Goal: Task Accomplishment & Management: Manage account settings

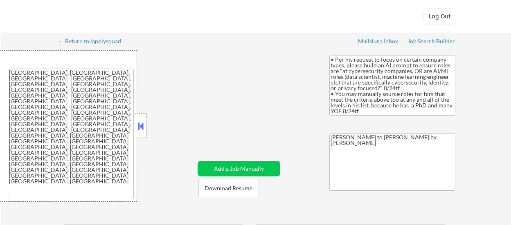
select select ""applied""
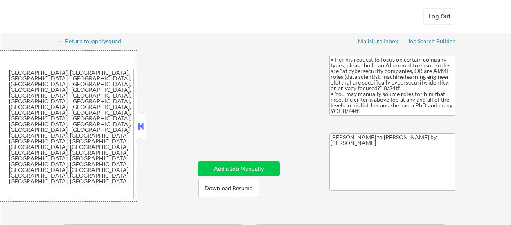
select select ""applied""
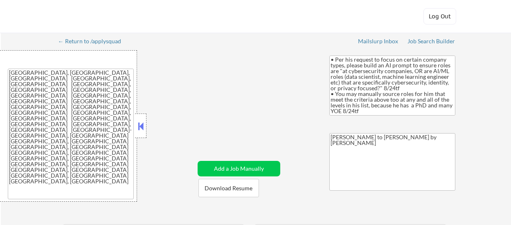
select select ""applied""
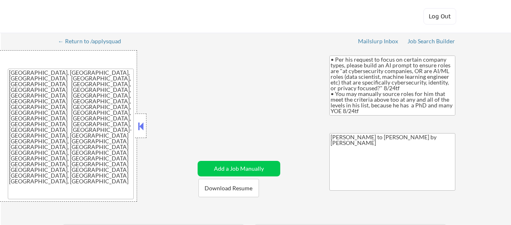
select select ""applied""
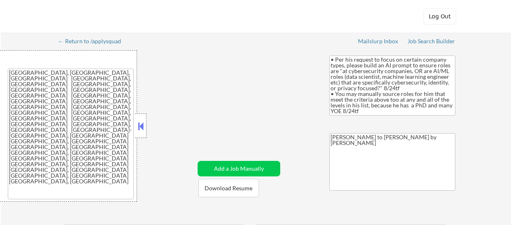
select select ""applied""
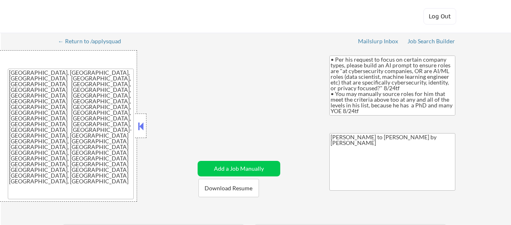
select select ""applied""
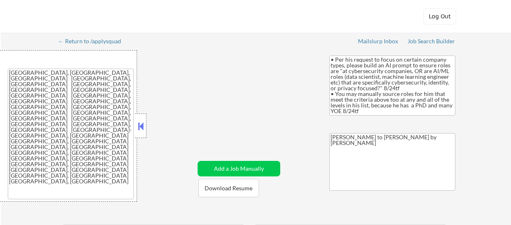
select select ""applied""
select select ""pending""
select select ""excluded__expired_""
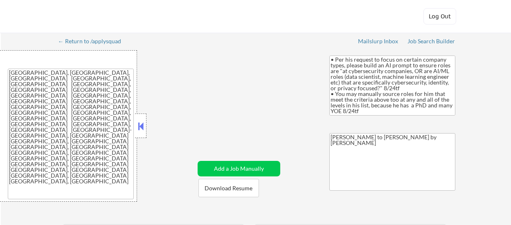
select select ""excluded__salary_""
select select ""excluded""
select select ""excluded__salary_""
select select ""excluded__expired_""
select select ""excluded__other_""
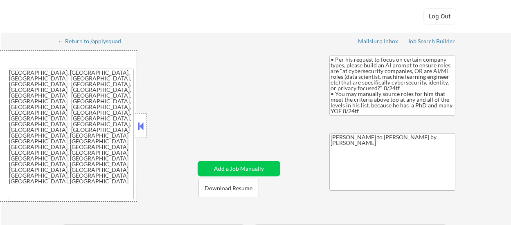
select select ""excluded__bad_match_""
select select ""pending""
select select ""excluded__bad_match_""
select select ""excluded""
select select ""excluded__expired_""
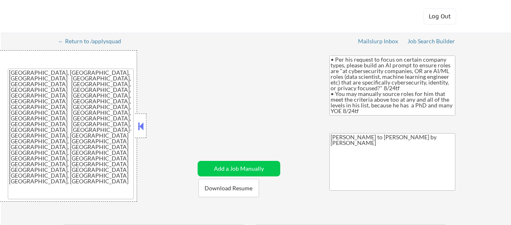
select select ""excluded__expired_""
select select ""excluded__bad_match_""
select select ""excluded__salary_""
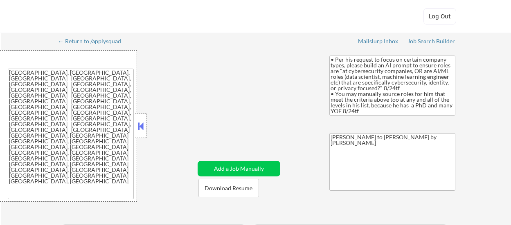
select select ""pending""
select select ""excluded__other_""
select select ""pending""
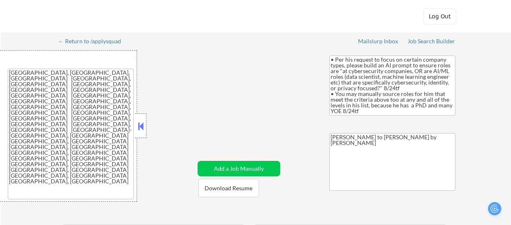
select select ""pending""
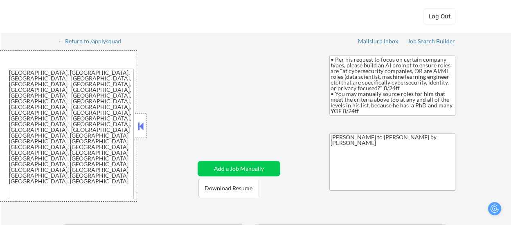
select select ""pending""
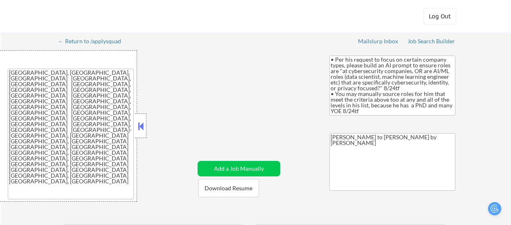
select select ""pending""
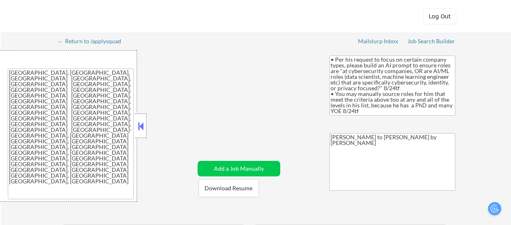
select select ""pending""
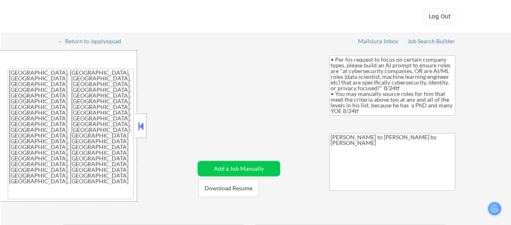
select select ""pending""
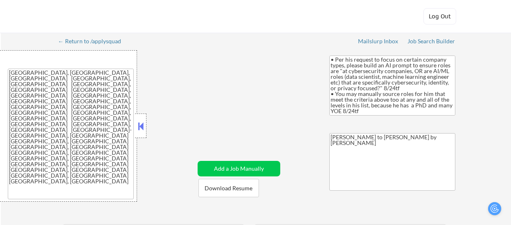
select select ""pending""
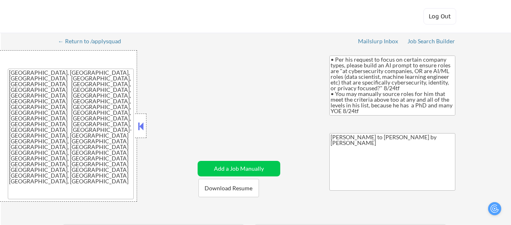
select select ""pending""
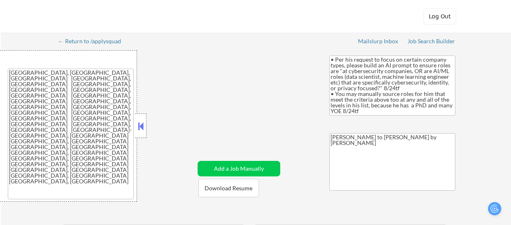
select select ""pending""
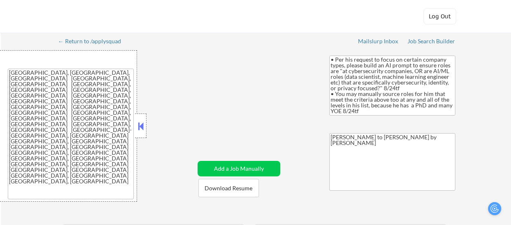
select select ""pending""
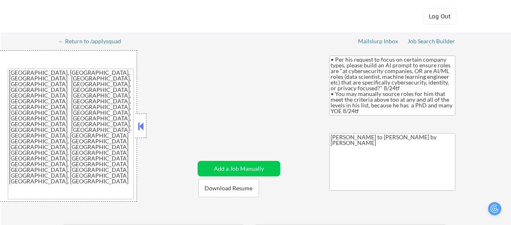
select select ""pending""
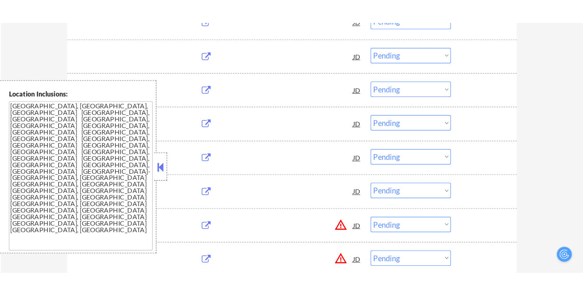
scroll to position [736, 0]
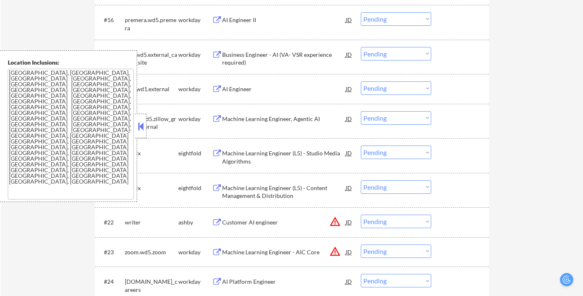
click at [140, 127] on button at bounding box center [140, 126] width 9 height 12
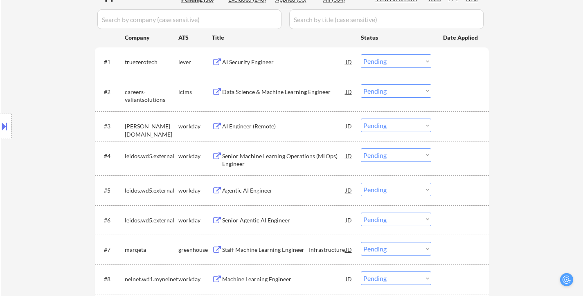
scroll to position [164, 0]
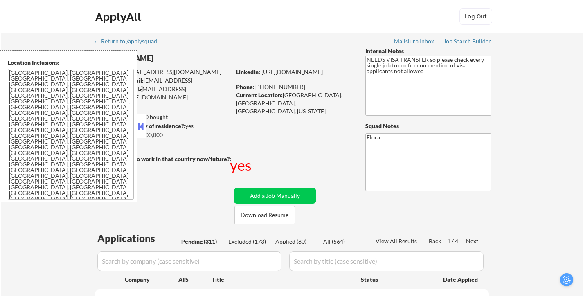
select select ""pending""
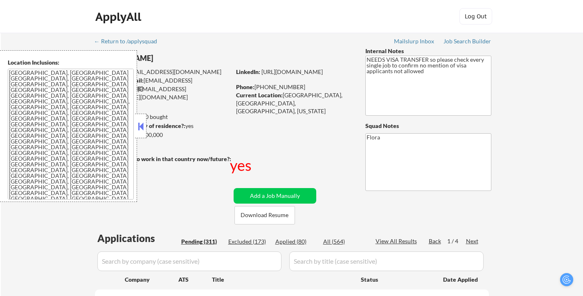
select select ""pending""
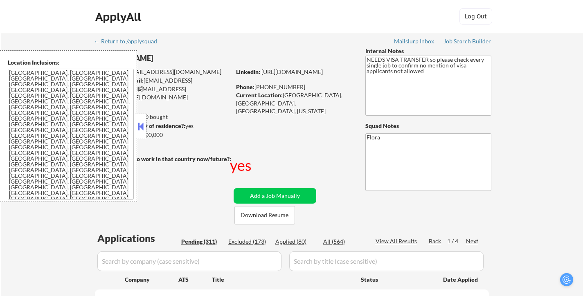
select select ""pending""
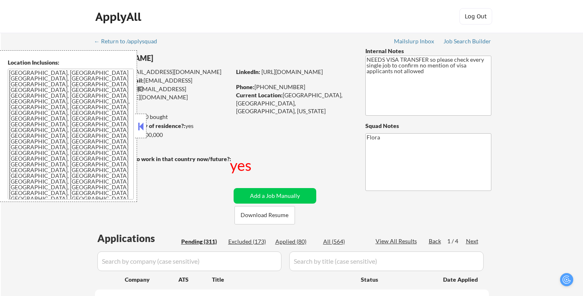
select select ""pending""
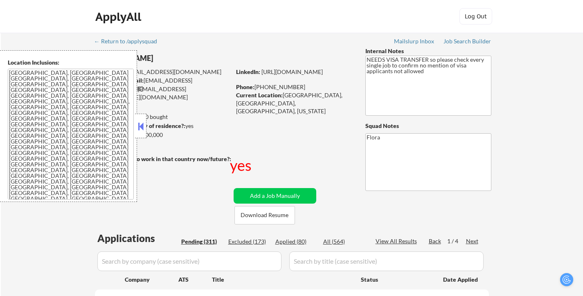
select select ""pending""
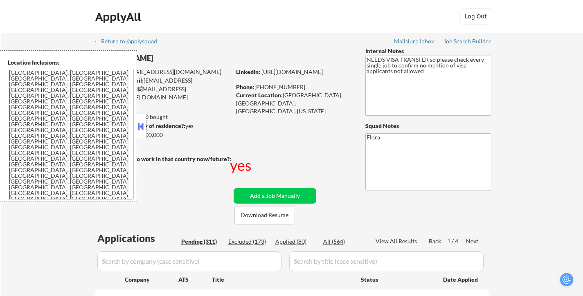
select select ""pending""
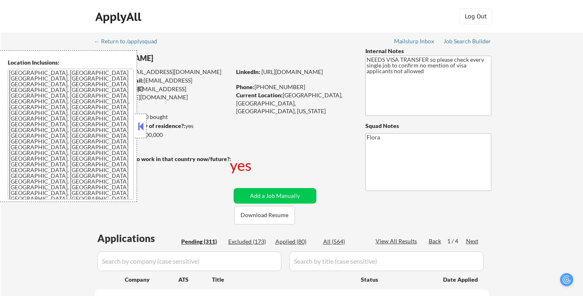
select select ""pending""
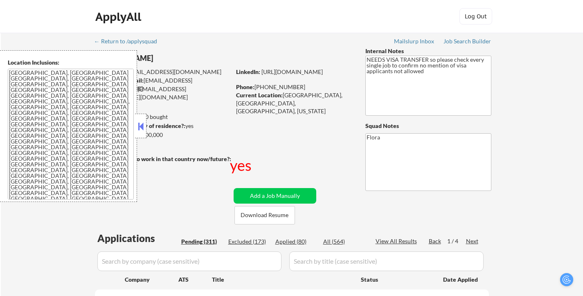
select select ""pending""
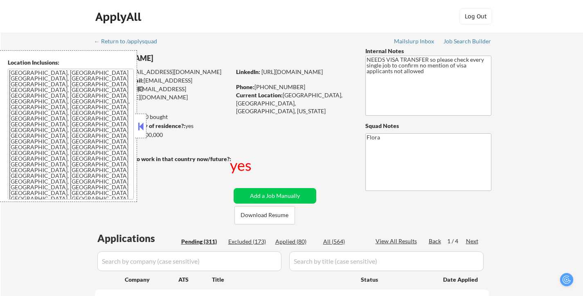
select select ""pending""
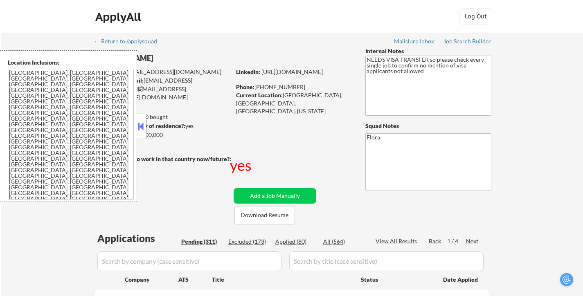
select select ""pending""
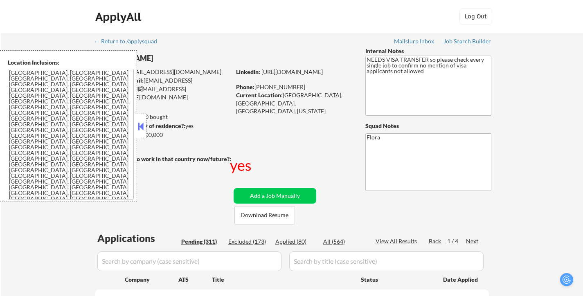
select select ""pending""
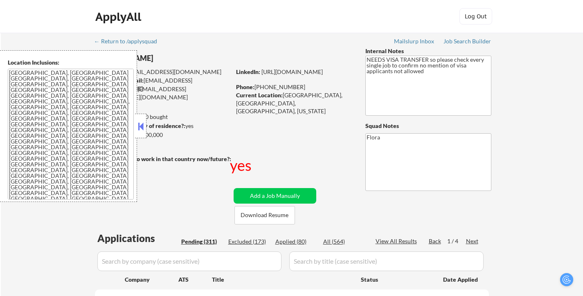
select select ""pending""
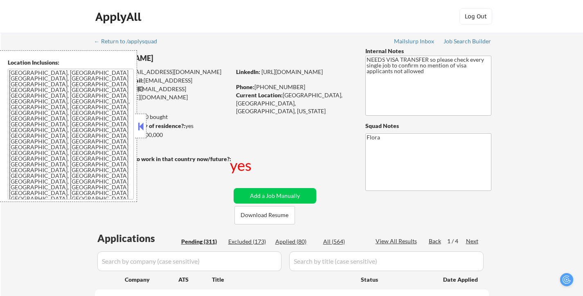
select select ""pending""
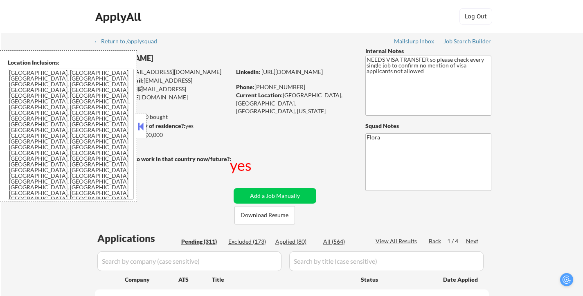
select select ""pending""
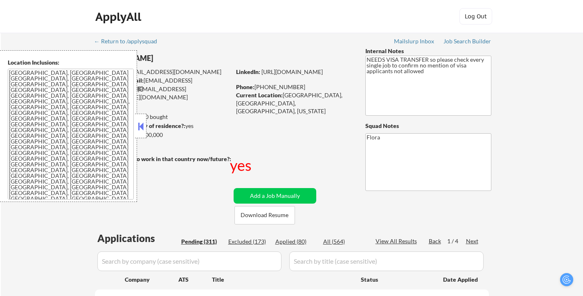
select select ""pending""
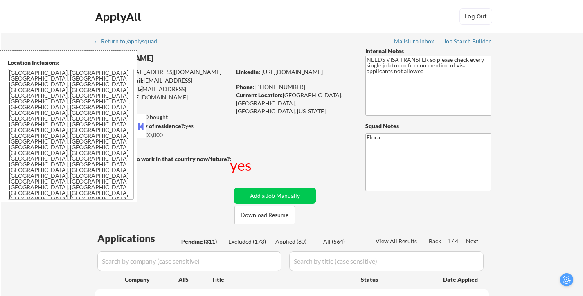
select select ""pending""
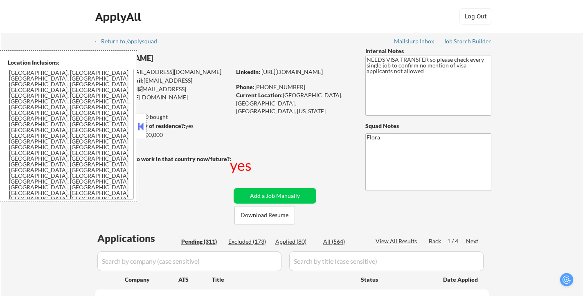
select select ""pending""
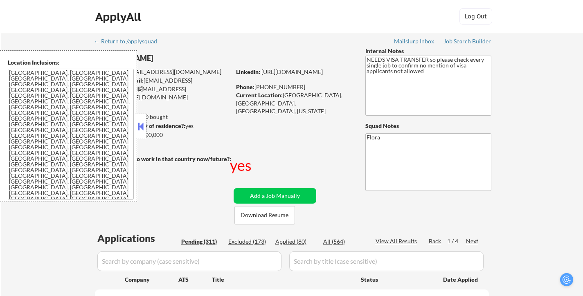
select select ""pending""
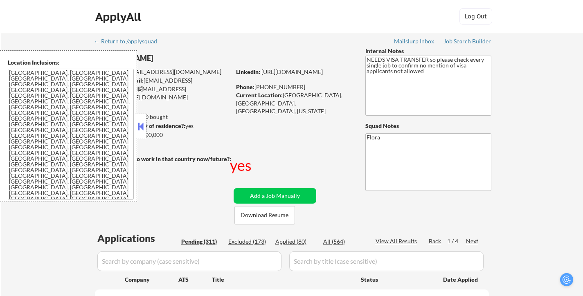
select select ""pending""
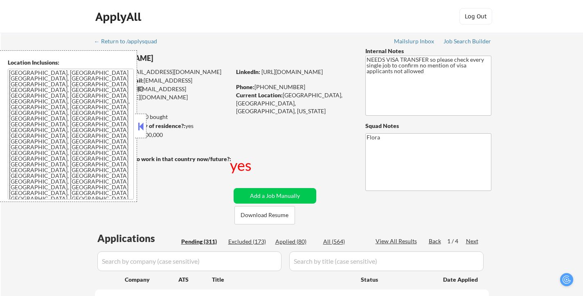
select select ""pending""
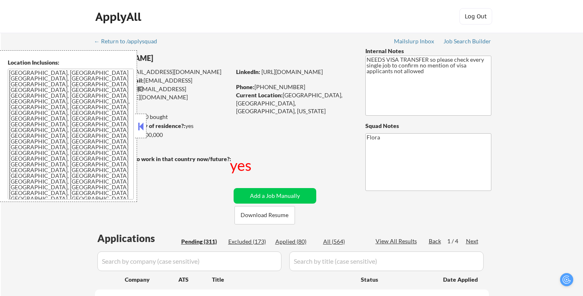
click at [144, 126] on button at bounding box center [140, 126] width 9 height 12
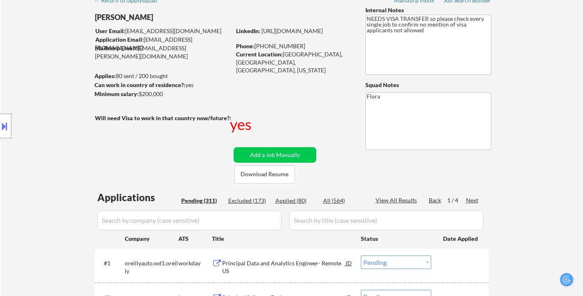
scroll to position [82, 0]
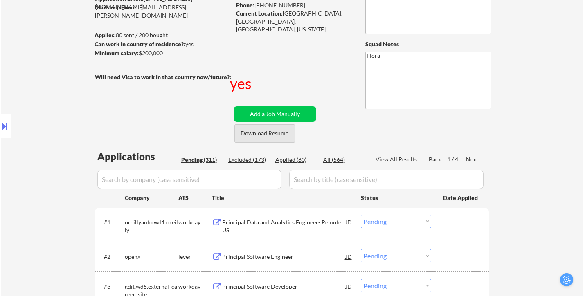
click at [279, 137] on button "Download Resume" at bounding box center [264, 133] width 61 height 18
drag, startPoint x: 274, startPoint y: 133, endPoint x: 282, endPoint y: 142, distance: 11.6
click at [275, 133] on button "Download Resume" at bounding box center [264, 133] width 61 height 18
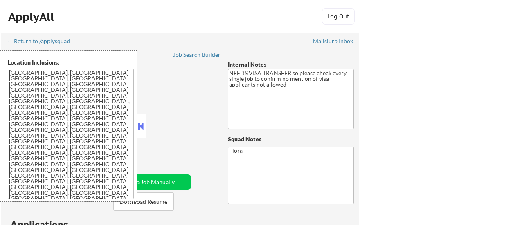
select select ""pending""
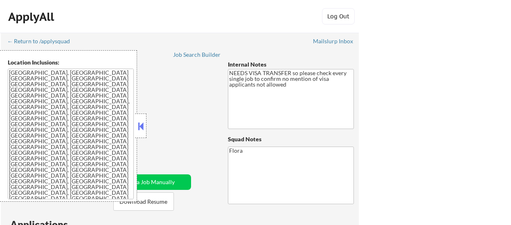
select select ""pending""
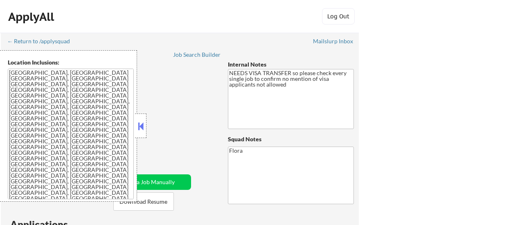
select select ""pending""
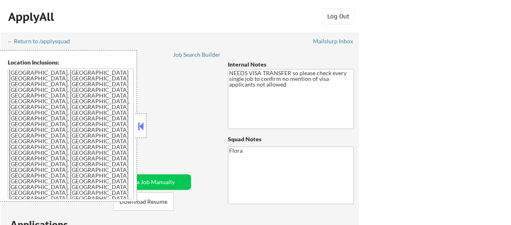
select select ""pending""
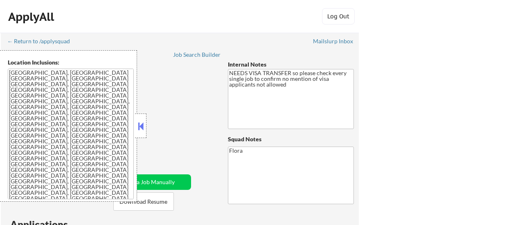
select select ""pending""
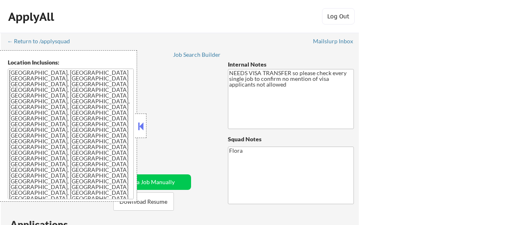
select select ""pending""
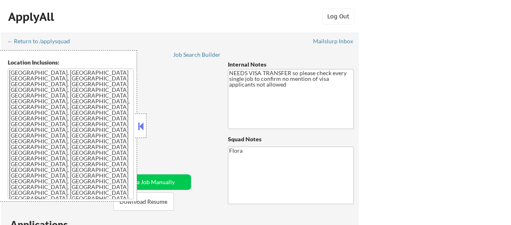
select select ""pending""
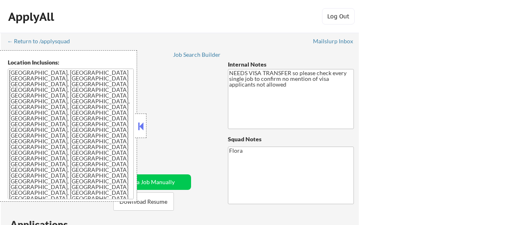
select select ""pending""
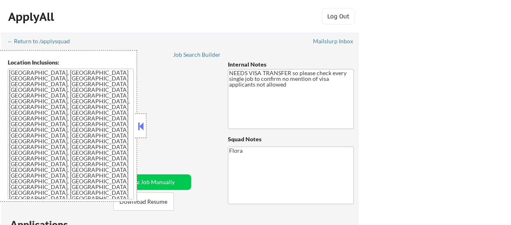
select select ""pending""
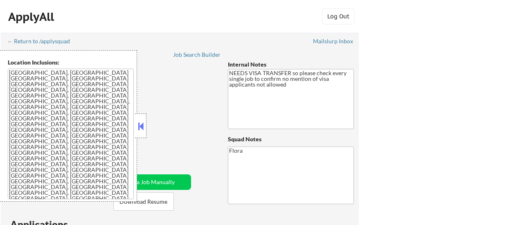
select select ""pending""
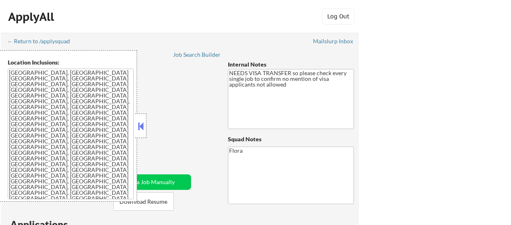
select select ""pending""
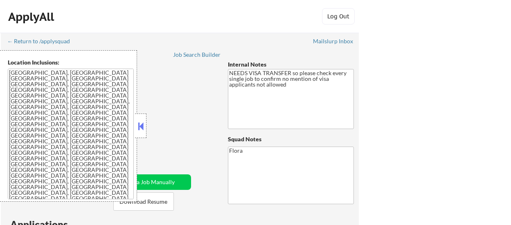
select select ""pending""
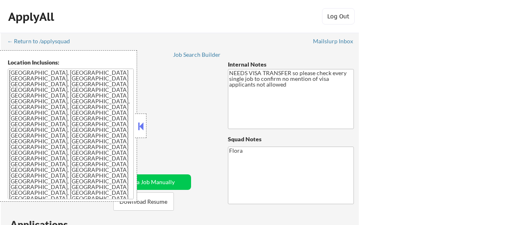
select select ""pending""
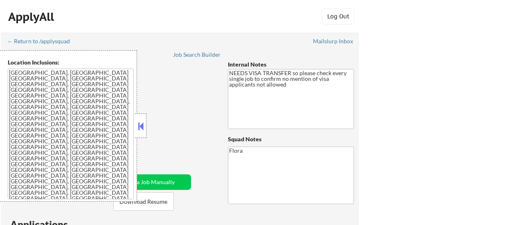
select select ""pending""
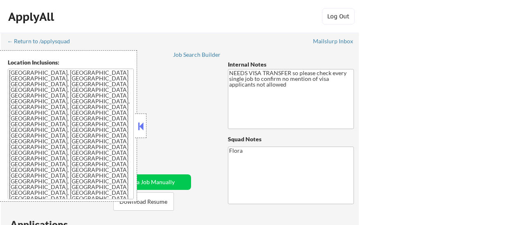
select select ""pending""
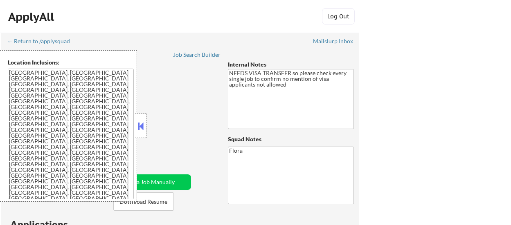
select select ""pending""
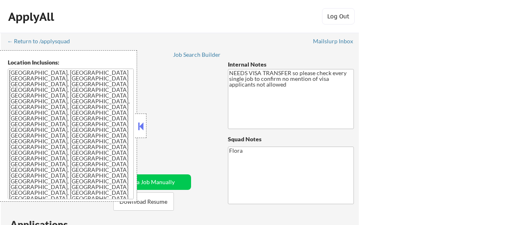
select select ""pending""
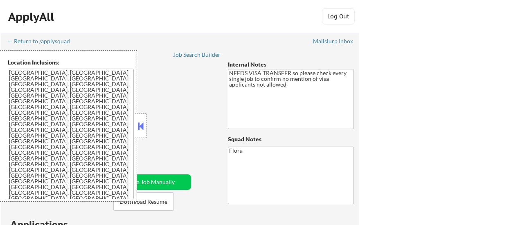
select select ""pending""
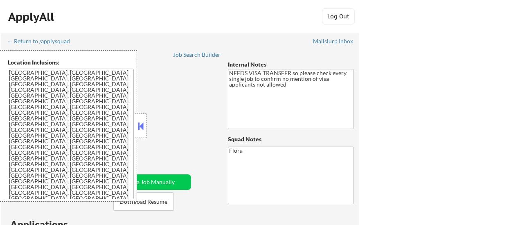
select select ""pending""
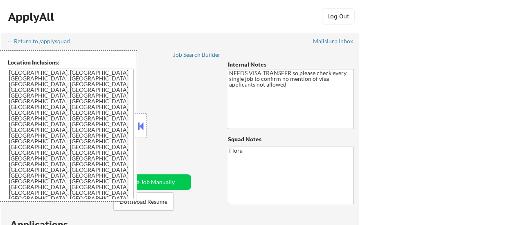
select select ""pending""
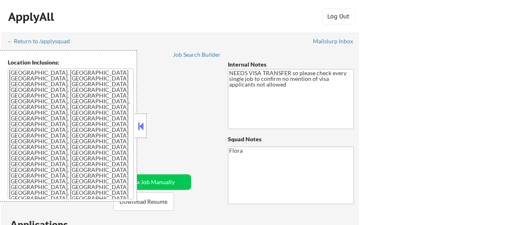
select select ""pending""
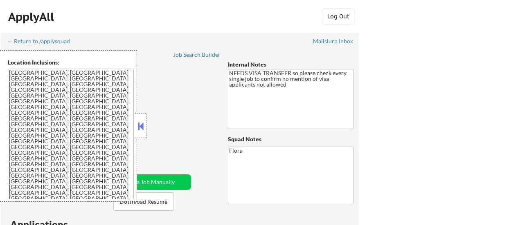
select select ""pending""
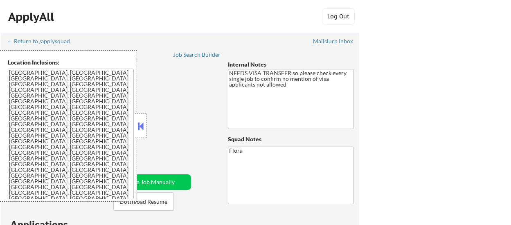
select select ""pending""
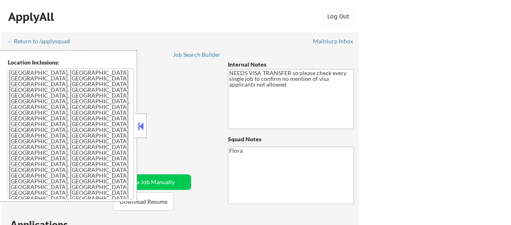
select select ""pending""
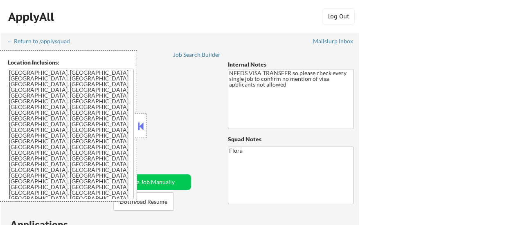
select select ""pending""
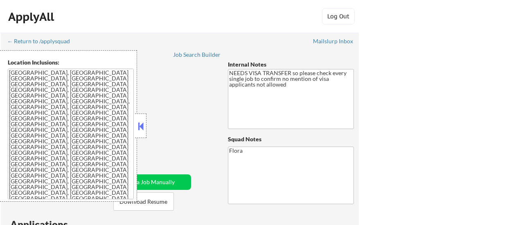
select select ""pending""
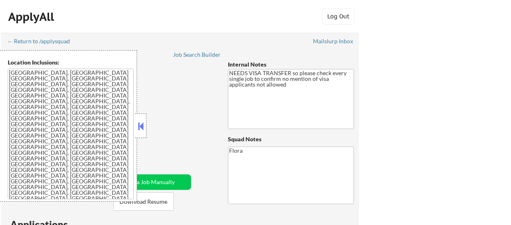
select select ""pending""
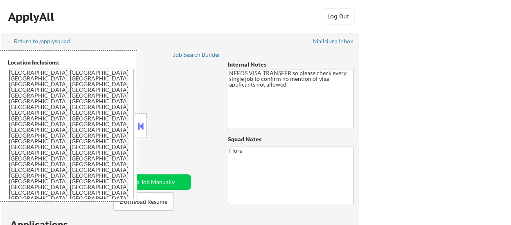
select select ""pending""
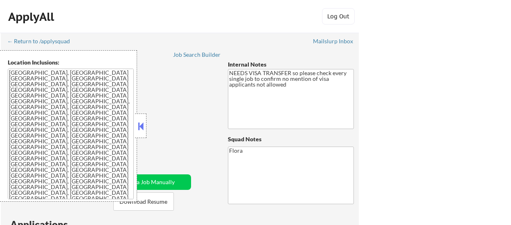
select select ""pending""
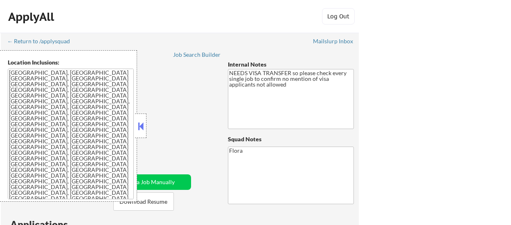
select select ""pending""
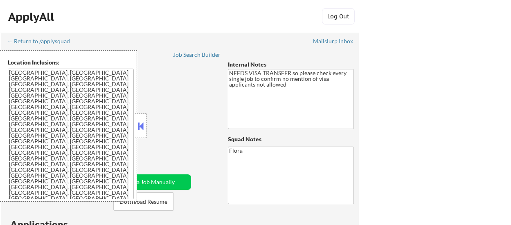
select select ""pending""
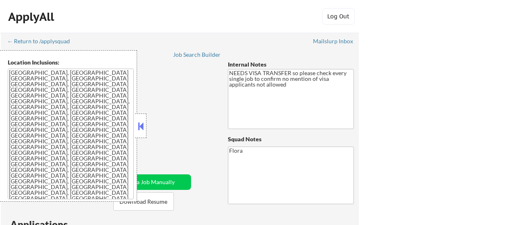
select select ""pending""
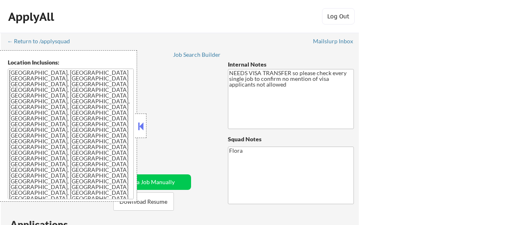
select select ""pending""
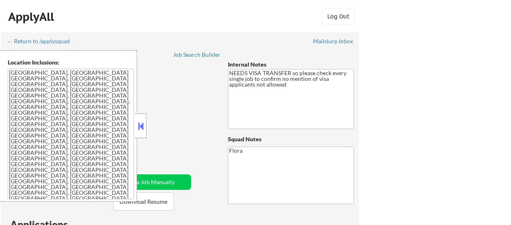
select select ""pending""
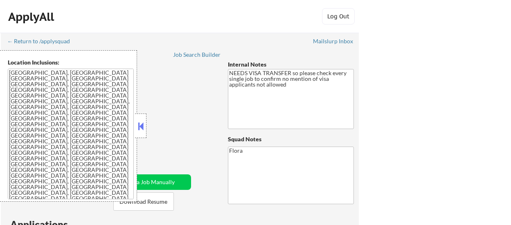
select select ""pending""
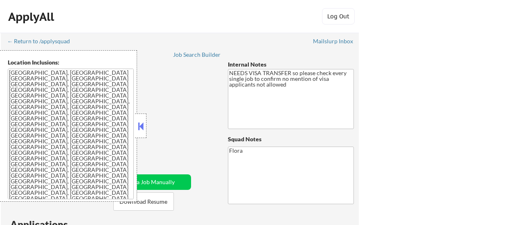
select select ""pending""
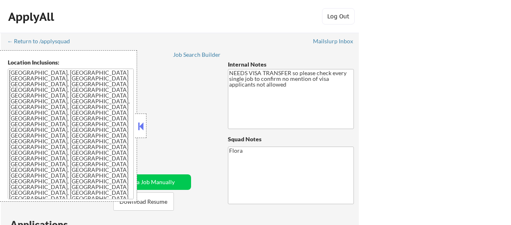
select select ""pending""
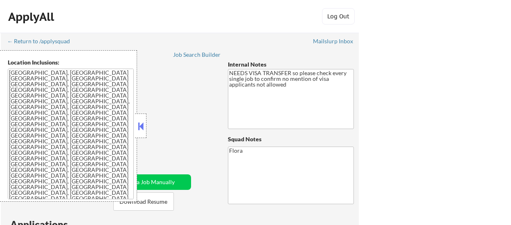
select select ""pending""
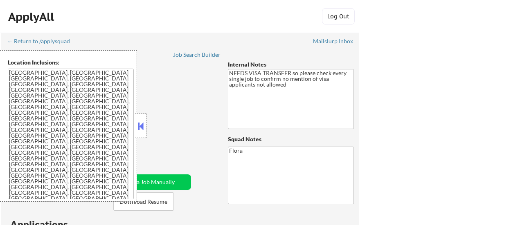
select select ""pending""
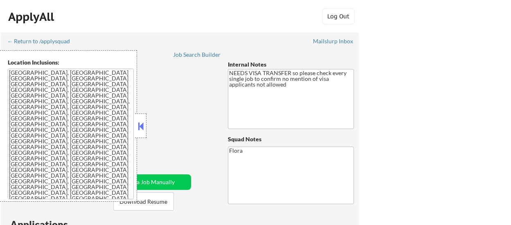
select select ""pending""
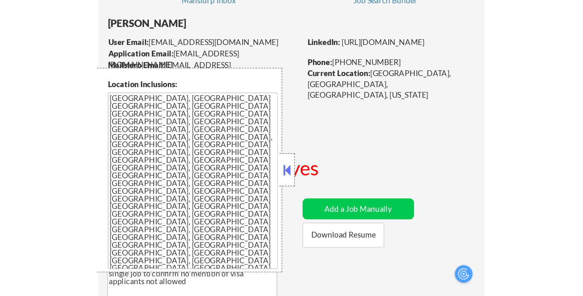
scroll to position [54, 0]
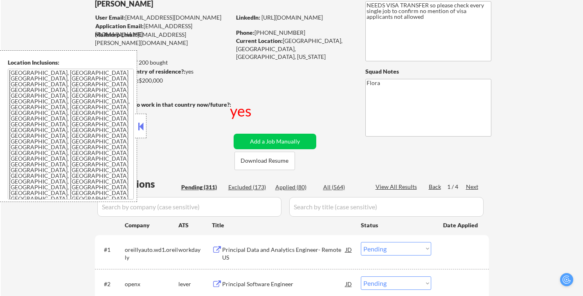
click at [140, 124] on button at bounding box center [140, 126] width 9 height 12
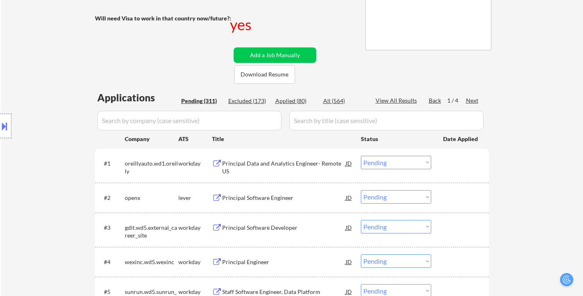
scroll to position [177, 0]
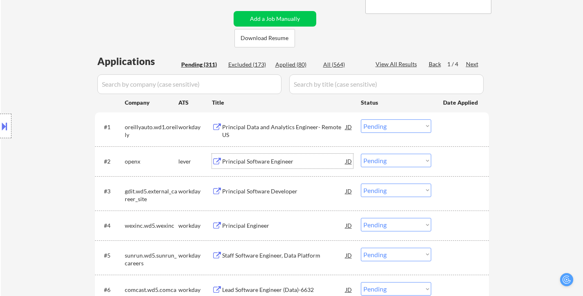
click at [257, 164] on div "Principal Software Engineer" at bounding box center [284, 161] width 124 height 8
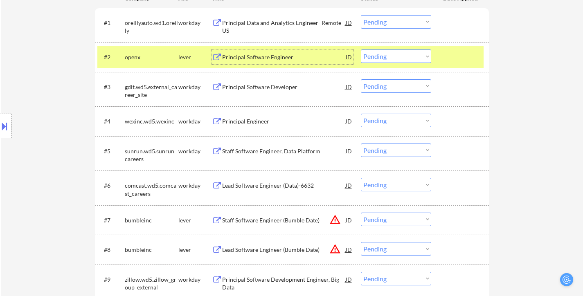
scroll to position [300, 0]
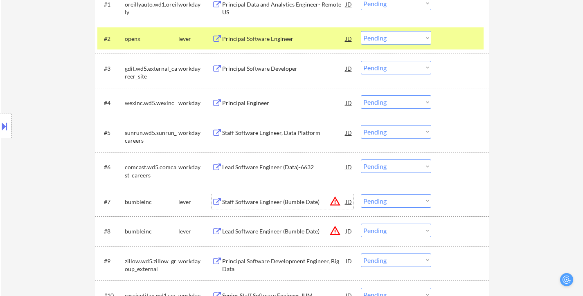
click at [306, 203] on div "Staff Software Engineer (Bumble Date)" at bounding box center [284, 202] width 124 height 8
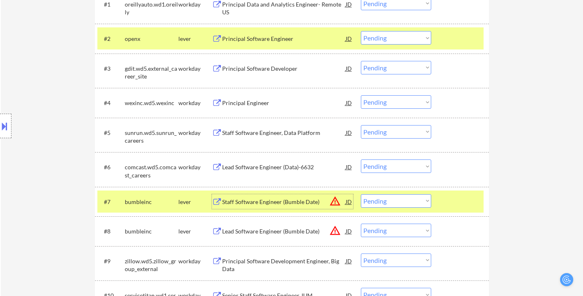
click at [288, 225] on div "Lead Software Engineer (Bumble Date)" at bounding box center [284, 231] width 124 height 8
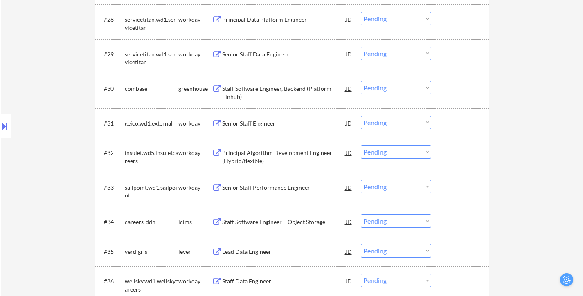
scroll to position [1240, 0]
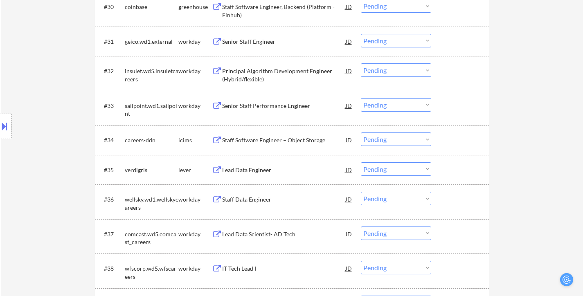
click at [265, 173] on div "Lead Data Engineer" at bounding box center [284, 170] width 124 height 8
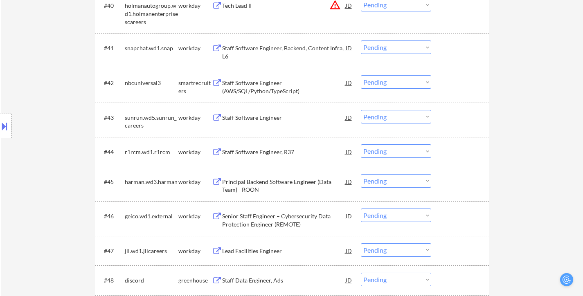
scroll to position [1608, 0]
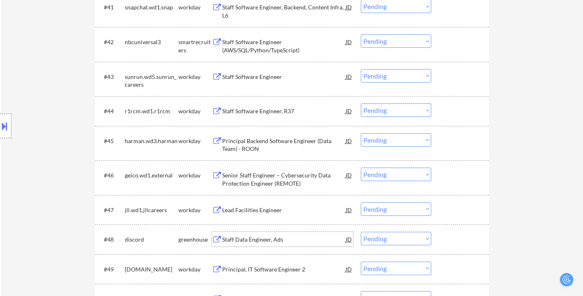
click at [261, 225] on div "Staff Data Engineer, Ads" at bounding box center [284, 240] width 124 height 8
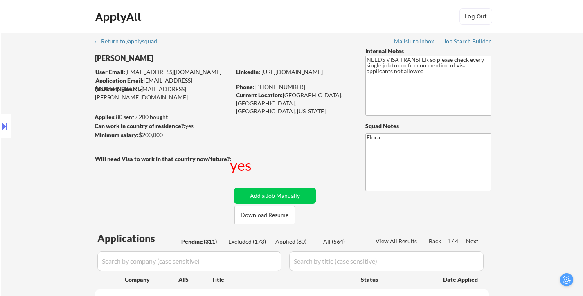
scroll to position [164, 0]
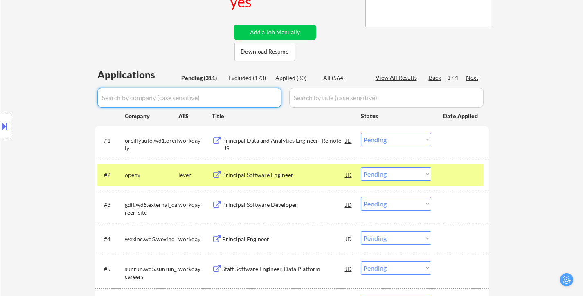
click at [173, 99] on input "input" at bounding box center [189, 98] width 184 height 20
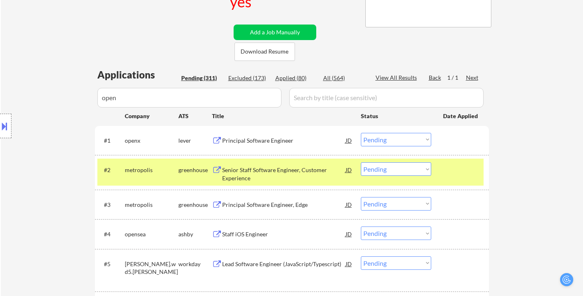
click at [510, 110] on div "← Return to /applysquad Mailslurp Inbox Job Search Builder Harish Rayasam User …" at bounding box center [292, 142] width 582 height 547
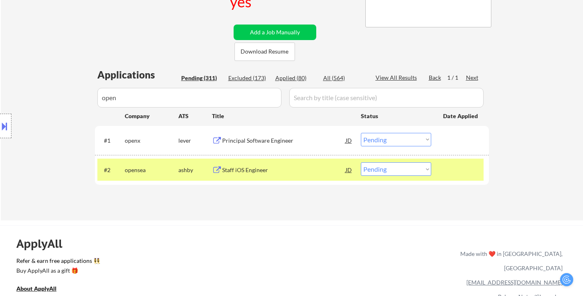
click at [378, 139] on select "Choose an option... Pending Applied Excluded (Questions) Excluded (Expired) Exc…" at bounding box center [396, 139] width 70 height 13
click at [361, 133] on select "Choose an option... Pending Applied Excluded (Questions) Excluded (Expired) Exc…" at bounding box center [396, 139] width 70 height 13
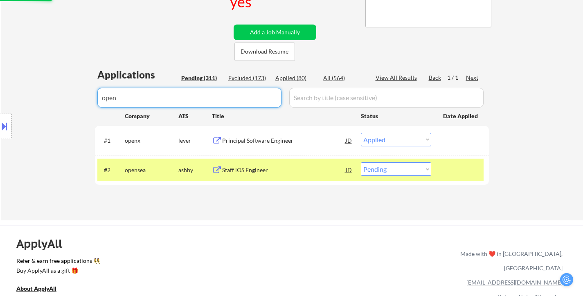
click at [165, 98] on input "input" at bounding box center [189, 98] width 184 height 20
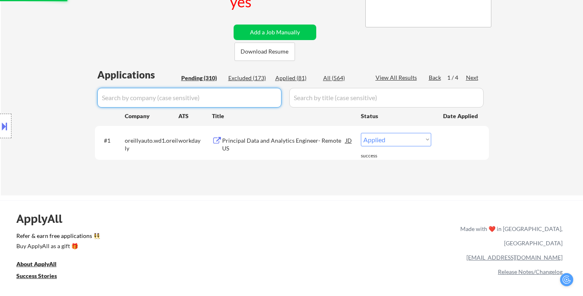
click at [494, 145] on div "← Return to /applysquad Mailslurp Inbox Job Search Builder Harish Rayasam User …" at bounding box center [292, 29] width 408 height 320
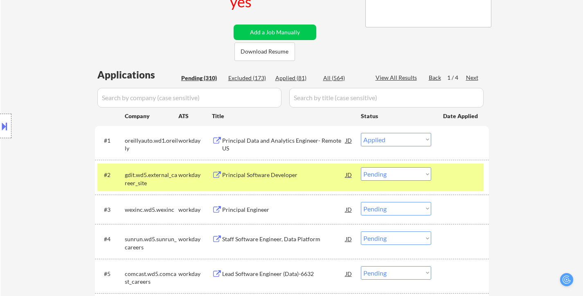
click at [244, 104] on input "input" at bounding box center [189, 98] width 184 height 20
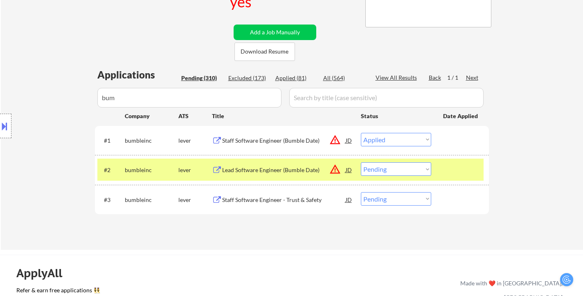
click at [401, 139] on select "Choose an option... Pending Applied Excluded (Questions) Excluded (Expired) Exc…" at bounding box center [396, 139] width 70 height 13
click at [361, 133] on select "Choose an option... Pending Applied Excluded (Questions) Excluded (Expired) Exc…" at bounding box center [396, 139] width 70 height 13
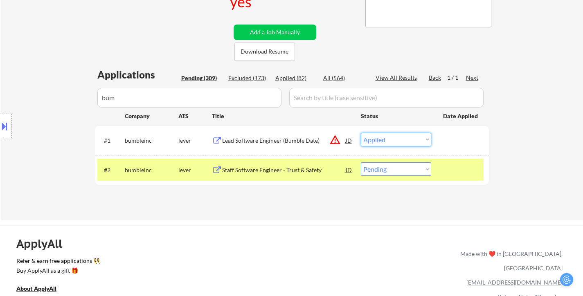
click at [401, 134] on select "Choose an option... Pending Applied Excluded (Questions) Excluded (Expired) Exc…" at bounding box center [396, 139] width 70 height 13
click at [361, 133] on select "Choose an option... Pending Applied Excluded (Questions) Excluded (Expired) Exc…" at bounding box center [396, 139] width 70 height 13
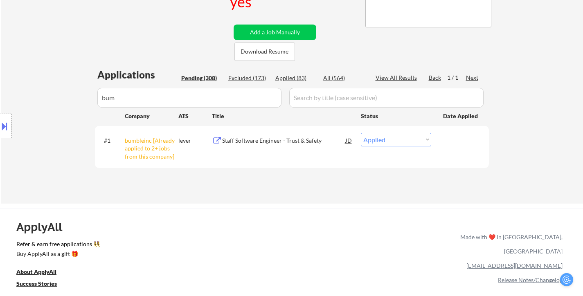
click at [176, 96] on input "input" at bounding box center [189, 98] width 184 height 20
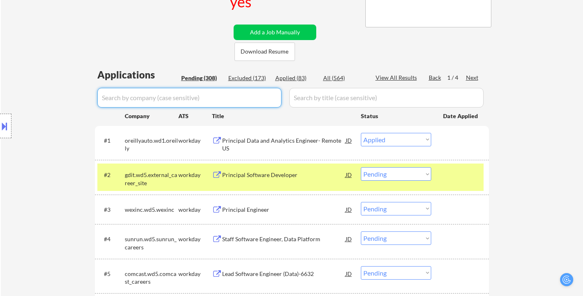
click at [213, 100] on input "input" at bounding box center [189, 98] width 184 height 20
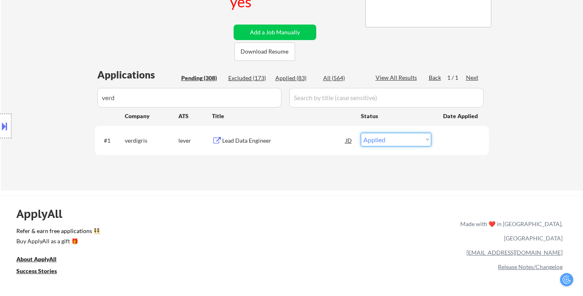
click at [404, 141] on select "Choose an option... Pending Applied Excluded (Questions) Excluded (Expired) Exc…" at bounding box center [396, 139] width 70 height 13
click at [259, 173] on div "Applications Pending (308) Excluded (173) Applied (83) All (564) View All Resul…" at bounding box center [292, 121] width 394 height 107
click at [389, 136] on select "Choose an option... Pending Applied Excluded (Questions) Excluded (Expired) Exc…" at bounding box center [396, 139] width 70 height 13
click at [361, 133] on select "Choose an option... Pending Applied Excluded (Questions) Excluded (Expired) Exc…" at bounding box center [396, 139] width 70 height 13
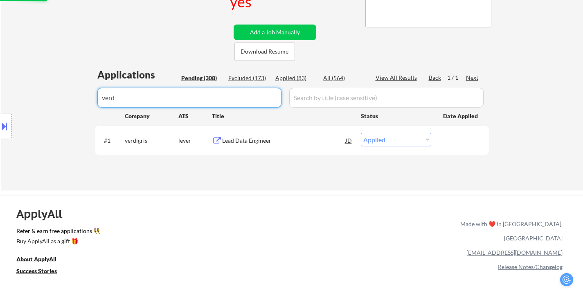
click at [206, 105] on input "input" at bounding box center [189, 98] width 184 height 20
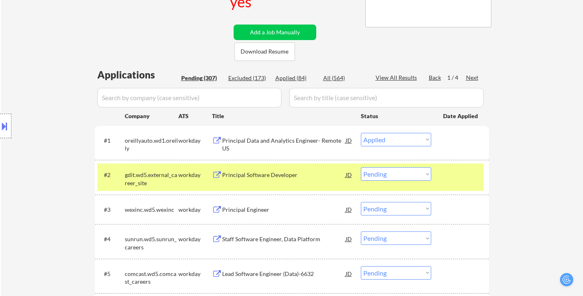
click at [225, 102] on input "input" at bounding box center [189, 98] width 184 height 20
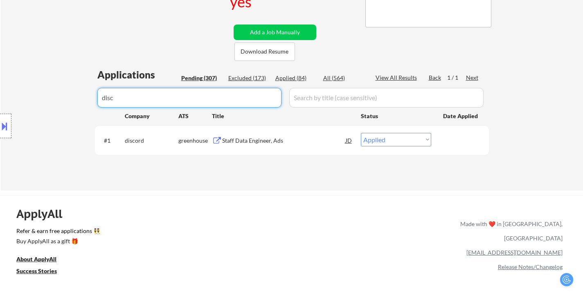
click at [510, 137] on div "← Return to /applysquad Mailslurp Inbox Job Search Builder Harish Rayasam User …" at bounding box center [292, 29] width 582 height 321
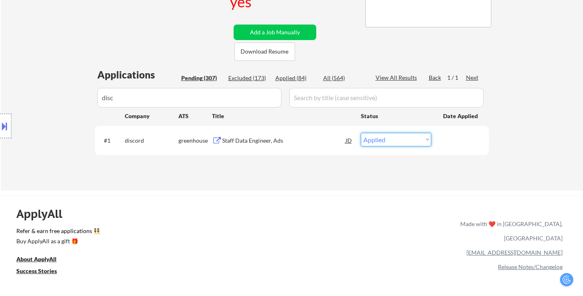
click at [392, 142] on select "Choose an option... Pending Applied Excluded (Questions) Excluded (Expired) Exc…" at bounding box center [396, 139] width 70 height 13
click at [361, 133] on select "Choose an option... Pending Applied Excluded (Questions) Excluded (Expired) Exc…" at bounding box center [396, 139] width 70 height 13
click at [204, 103] on input "input" at bounding box center [189, 98] width 184 height 20
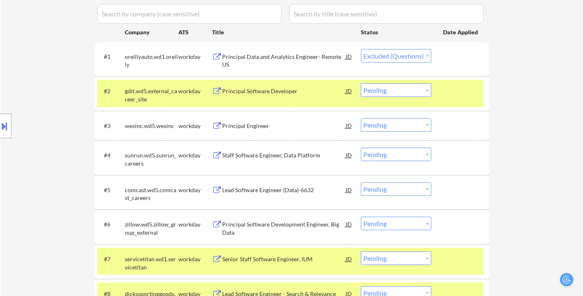
scroll to position [286, 0]
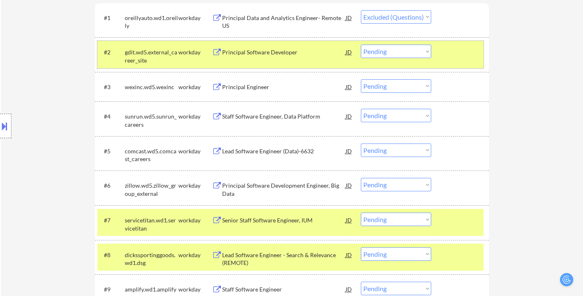
click at [460, 46] on div at bounding box center [461, 52] width 36 height 15
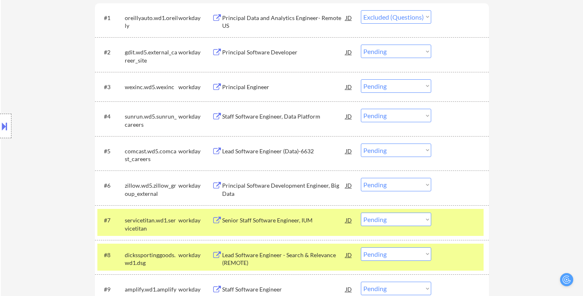
click at [448, 215] on div at bounding box center [461, 220] width 36 height 15
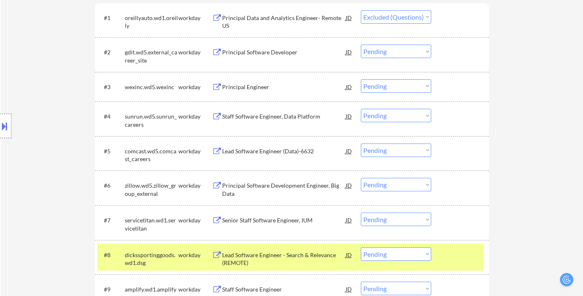
click at [452, 225] on div at bounding box center [461, 254] width 36 height 15
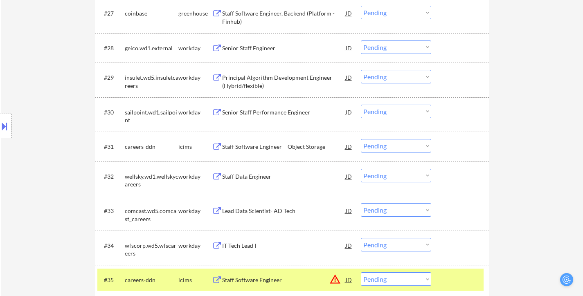
scroll to position [1268, 0]
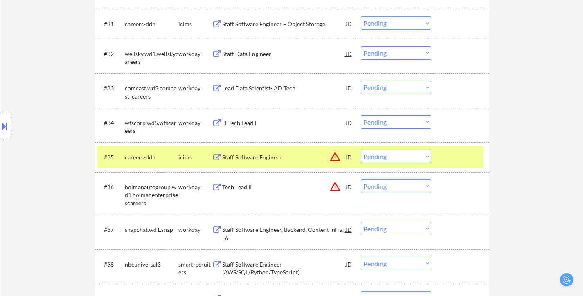
click at [449, 156] on div at bounding box center [461, 157] width 36 height 15
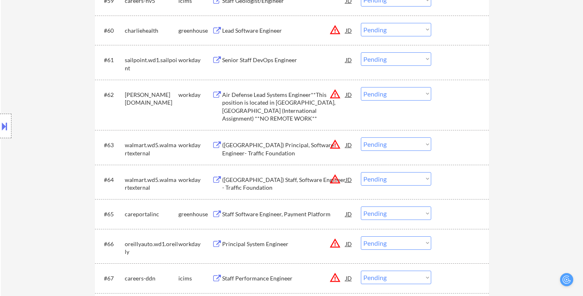
scroll to position [2290, 0]
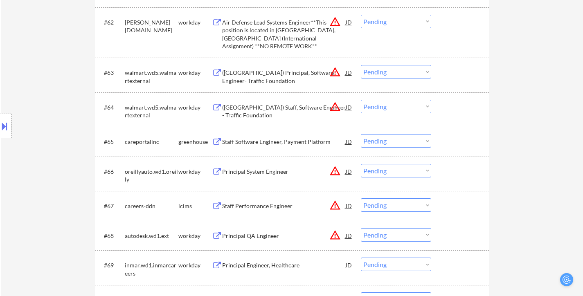
click at [284, 142] on div "Staff Software Engineer, Payment Platform" at bounding box center [284, 142] width 124 height 8
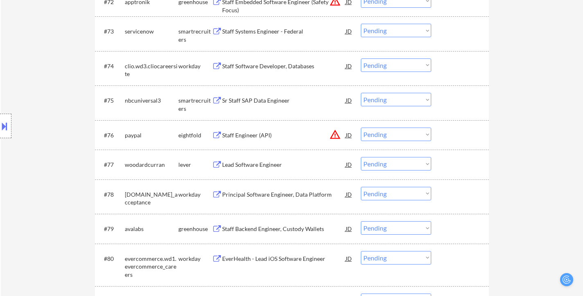
scroll to position [2658, 0]
click at [284, 167] on div "Lead Software Engineer" at bounding box center [284, 164] width 124 height 8
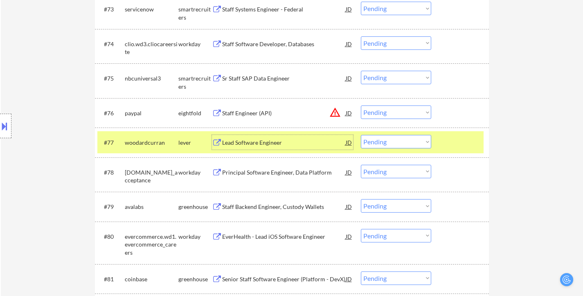
scroll to position [2699, 0]
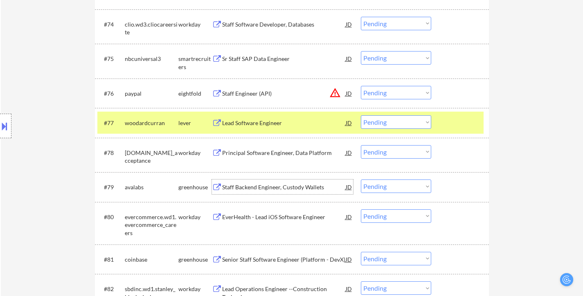
click at [297, 186] on div "Staff Backend Engineer, Custody Wallets" at bounding box center [284, 187] width 124 height 8
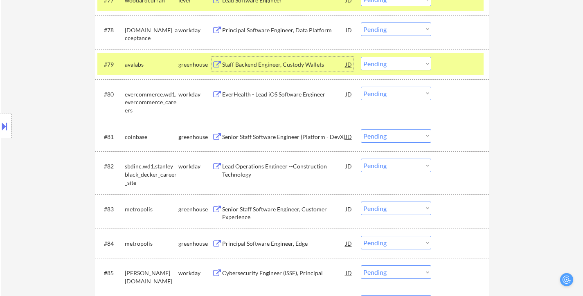
scroll to position [2863, 0]
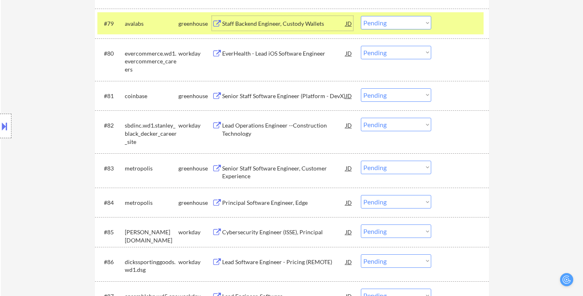
click at [265, 167] on div "Senior Staff Software Engineer, Customer Experience" at bounding box center [284, 172] width 124 height 16
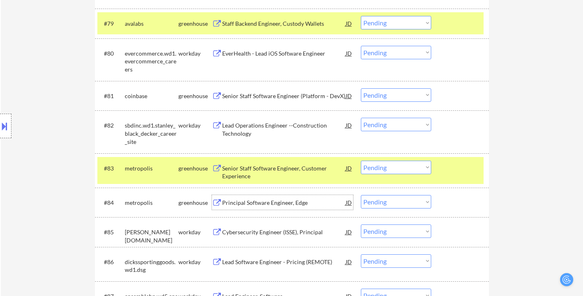
click at [292, 205] on div "Principal Software Engineer, Edge" at bounding box center [284, 203] width 124 height 8
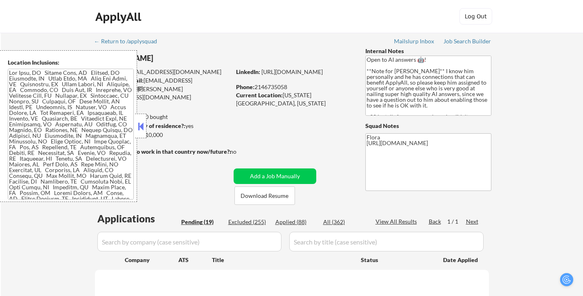
select select ""pending""
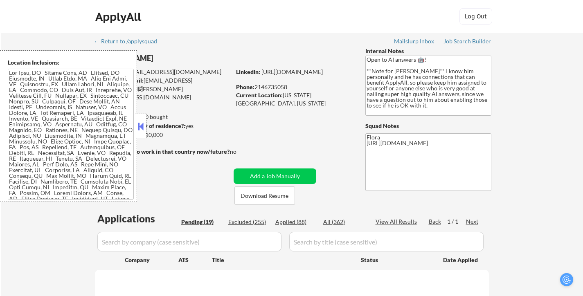
select select ""pending""
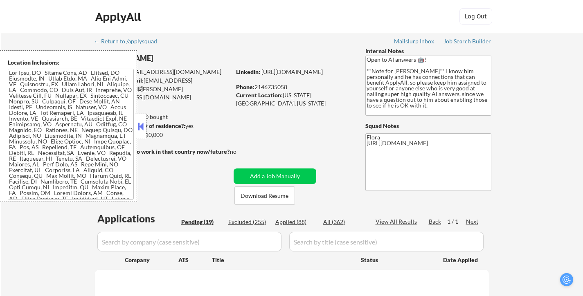
select select ""pending""
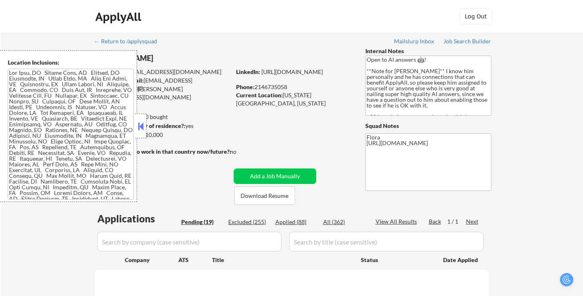
select select ""pending""
click at [141, 121] on button at bounding box center [140, 126] width 9 height 12
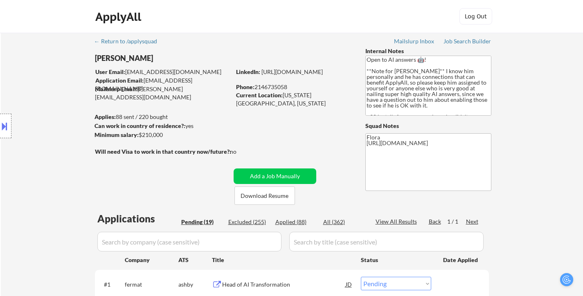
scroll to position [41, 0]
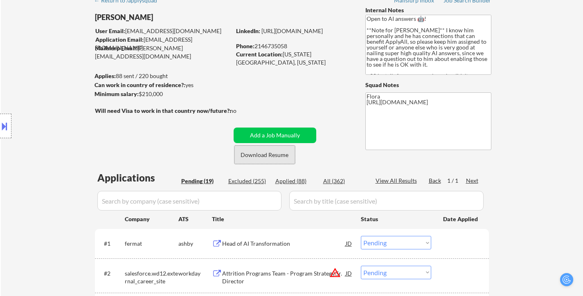
click at [270, 154] on button "Download Resume" at bounding box center [264, 155] width 61 height 18
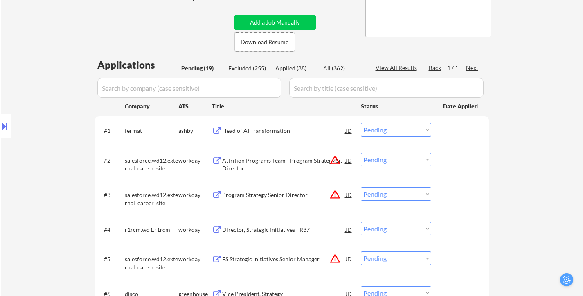
scroll to position [164, 0]
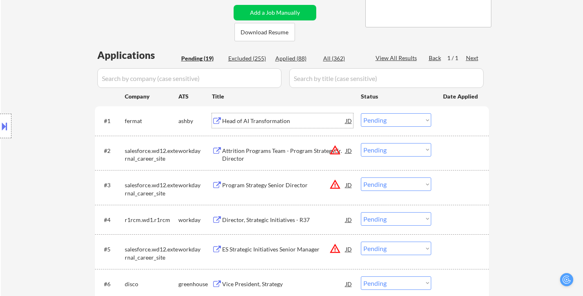
click at [282, 121] on div "Head of AI Transformation" at bounding box center [284, 121] width 124 height 8
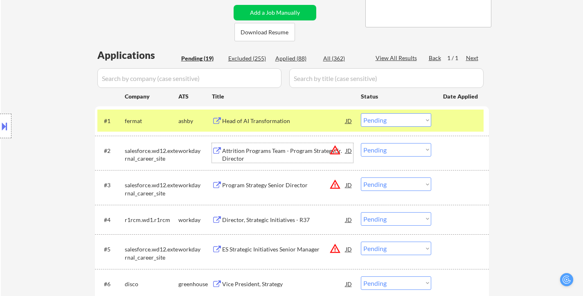
click at [291, 148] on div "Attrition Programs Team - Program Strategy Sr. Director" at bounding box center [284, 155] width 124 height 16
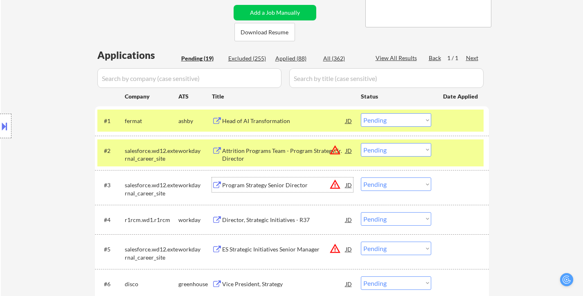
click at [283, 191] on div "Program Strategy Senior Director" at bounding box center [284, 184] width 124 height 15
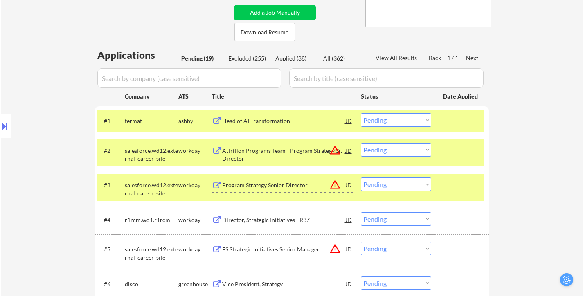
click at [295, 217] on div "Director, Strategic Initiatives - R37" at bounding box center [284, 220] width 124 height 8
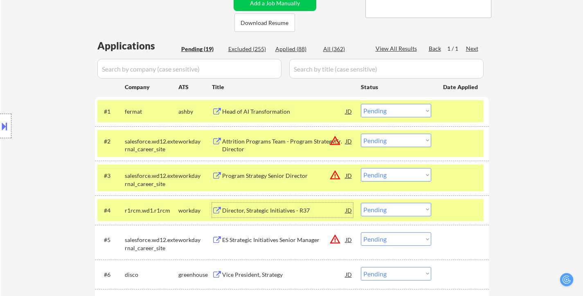
scroll to position [204, 0]
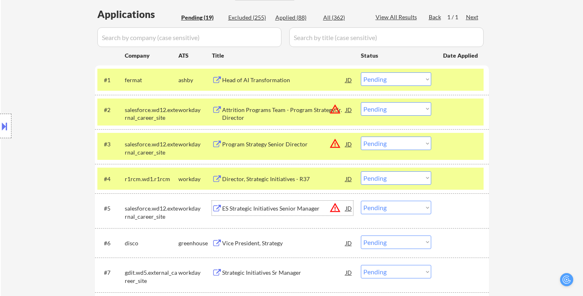
click at [278, 209] on div "ES Strategic Initiatives Senior Manager" at bounding box center [284, 208] width 124 height 8
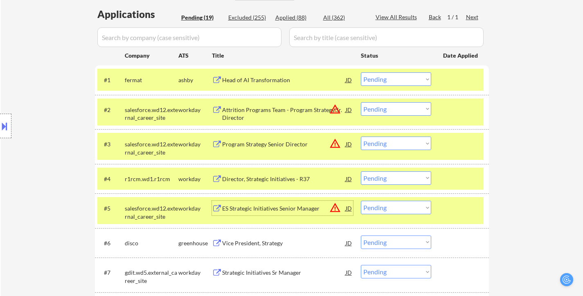
click at [413, 78] on select "Choose an option... Pending Applied Excluded (Questions) Excluded (Expired) Exc…" at bounding box center [396, 78] width 70 height 13
click at [361, 72] on select "Choose an option... Pending Applied Excluded (Questions) Excluded (Expired) Exc…" at bounding box center [396, 78] width 70 height 13
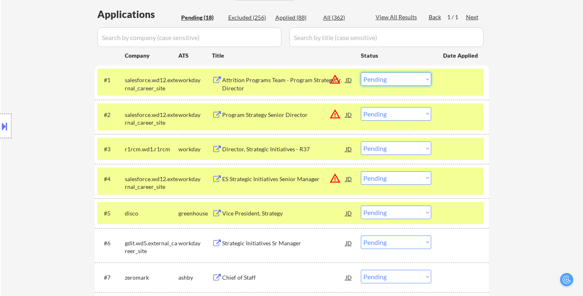
click at [376, 81] on select "Choose an option... Pending Applied Excluded (Questions) Excluded (Expired) Exc…" at bounding box center [396, 78] width 70 height 13
click at [361, 72] on select "Choose an option... Pending Applied Excluded (Questions) Excluded (Expired) Exc…" at bounding box center [396, 78] width 70 height 13
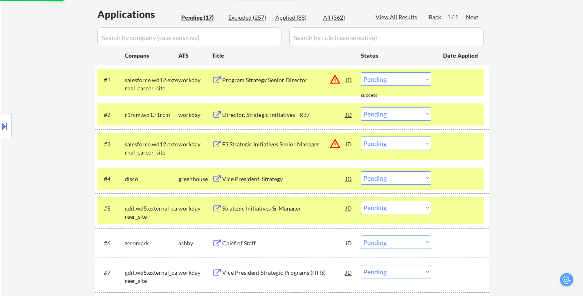
click at [395, 73] on select "Choose an option... Pending Applied Excluded (Questions) Excluded (Expired) Exc…" at bounding box center [396, 78] width 70 height 13
click at [361, 72] on select "Choose an option... Pending Applied Excluded (Questions) Excluded (Expired) Exc…" at bounding box center [396, 78] width 70 height 13
select select ""pending""
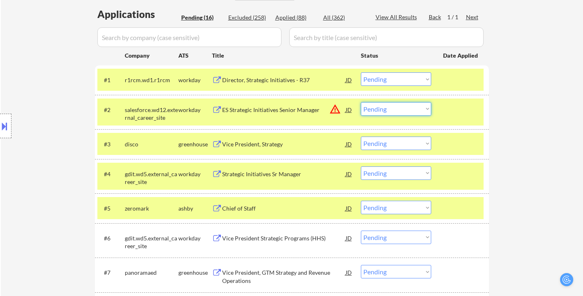
click at [407, 112] on select "Choose an option... Pending Applied Excluded (Questions) Excluded (Expired) Exc…" at bounding box center [396, 108] width 70 height 13
click at [361, 102] on select "Choose an option... Pending Applied Excluded (Questions) Excluded (Expired) Exc…" at bounding box center [396, 108] width 70 height 13
select select ""pending""
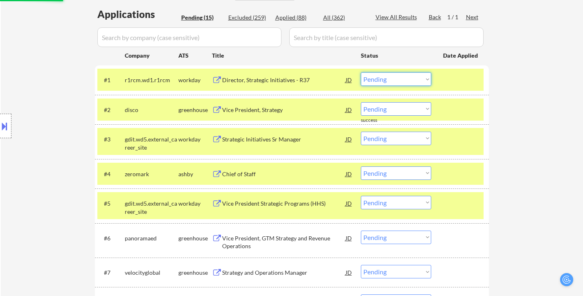
click at [408, 73] on select "Choose an option... Pending Applied Excluded (Questions) Excluded (Expired) Exc…" at bounding box center [396, 78] width 70 height 13
click at [361, 72] on select "Choose an option... Pending Applied Excluded (Questions) Excluded (Expired) Exc…" at bounding box center [396, 78] width 70 height 13
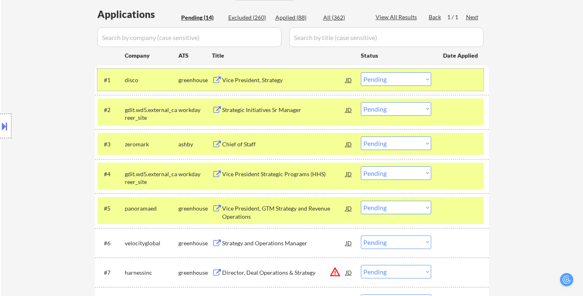
drag, startPoint x: 462, startPoint y: 90, endPoint x: 456, endPoint y: 98, distance: 9.9
click at [462, 90] on div "#1 disco greenhouse Vice President, Strategy JD warning_amber Choose an option.…" at bounding box center [290, 80] width 386 height 22
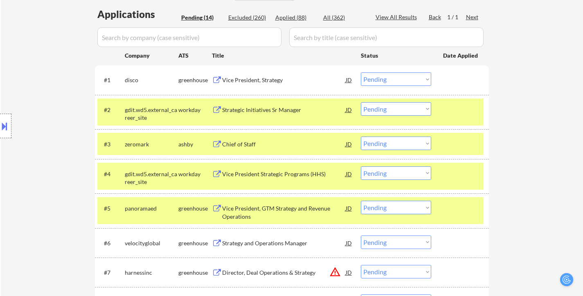
click at [451, 112] on div at bounding box center [461, 109] width 36 height 15
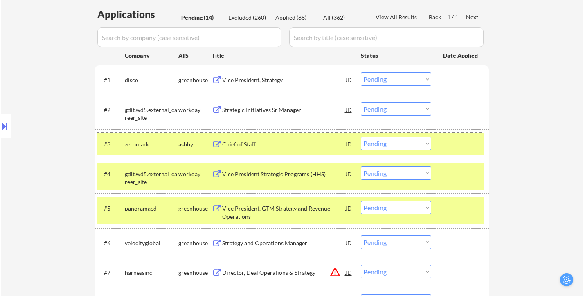
drag, startPoint x: 449, startPoint y: 141, endPoint x: 446, endPoint y: 169, distance: 28.4
click at [449, 142] on div at bounding box center [461, 144] width 36 height 15
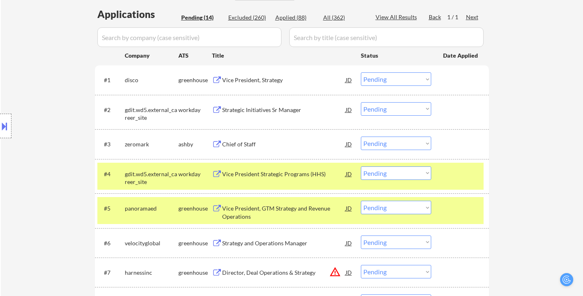
click at [445, 176] on div at bounding box center [461, 173] width 36 height 15
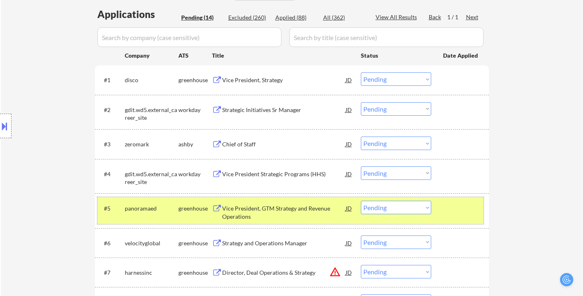
drag, startPoint x: 453, startPoint y: 200, endPoint x: 453, endPoint y: 195, distance: 5.7
click at [453, 198] on div "#5 panoramaed greenhouse Vice President, GTM Strategy and Revenue Operations JD…" at bounding box center [290, 210] width 386 height 27
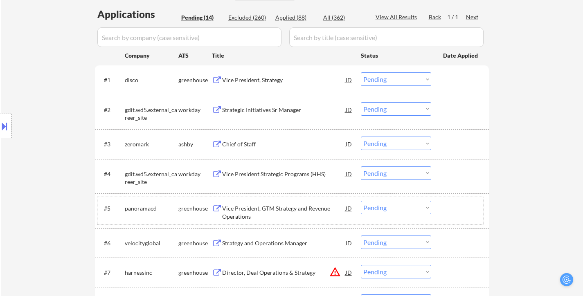
click at [258, 83] on div "Vice President, Strategy" at bounding box center [284, 80] width 124 height 8
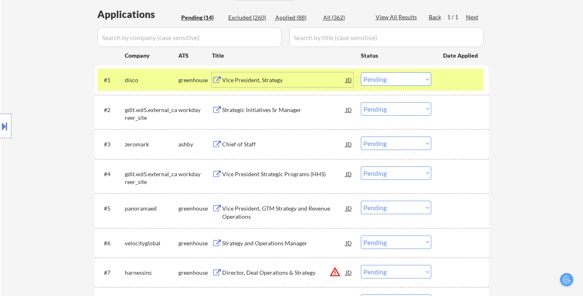
click at [275, 117] on div "#2 gdit.wd5.external_career_site workday Strategic Initiatives Sr Manager JD wa…" at bounding box center [290, 112] width 386 height 27
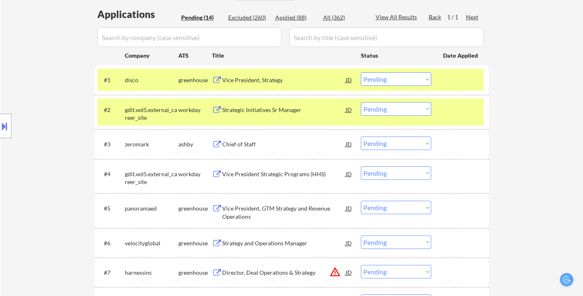
click at [447, 114] on div at bounding box center [461, 109] width 36 height 15
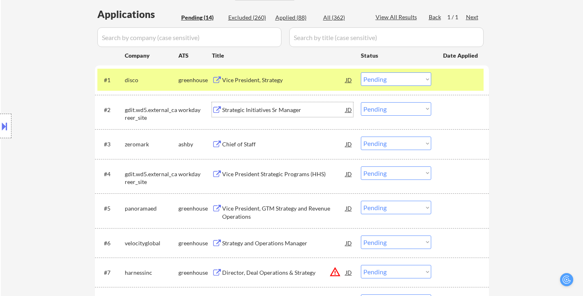
click at [288, 108] on div "Strategic Initiatives Sr Manager" at bounding box center [284, 110] width 124 height 8
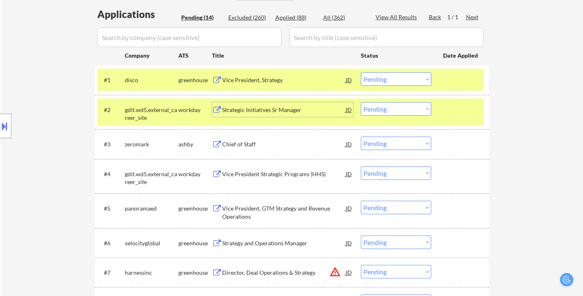
click at [247, 144] on div "Chief of Staff" at bounding box center [284, 144] width 124 height 8
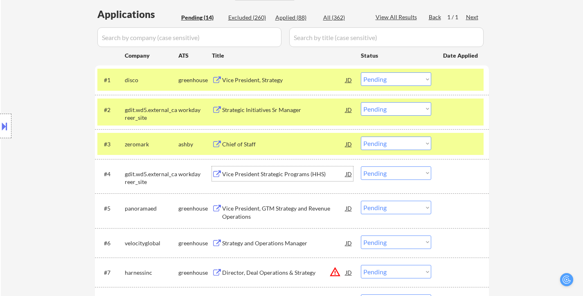
click at [293, 177] on div "Vice President Strategic Programs (HHS)" at bounding box center [284, 174] width 124 height 8
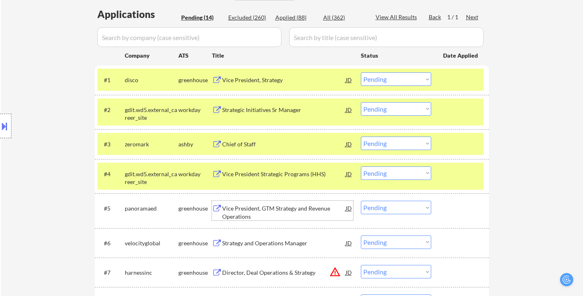
click at [265, 207] on div "Vice President, GTM Strategy and Revenue Operations" at bounding box center [284, 212] width 124 height 16
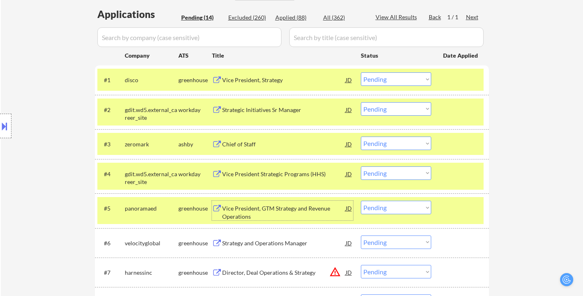
drag, startPoint x: 275, startPoint y: 79, endPoint x: 328, endPoint y: 48, distance: 60.9
click at [275, 79] on div "Vice President, Strategy" at bounding box center [284, 80] width 124 height 8
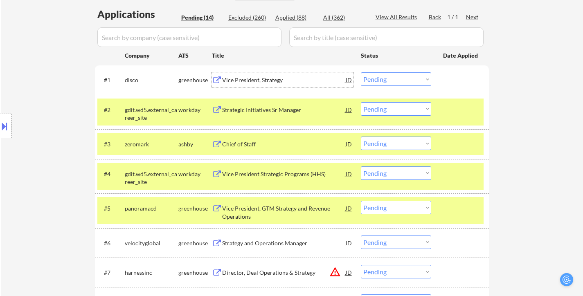
click at [390, 76] on select "Choose an option... Pending Applied Excluded (Questions) Excluded (Expired) Exc…" at bounding box center [396, 78] width 70 height 13
click at [361, 72] on select "Choose an option... Pending Applied Excluded (Questions) Excluded (Expired) Exc…" at bounding box center [396, 78] width 70 height 13
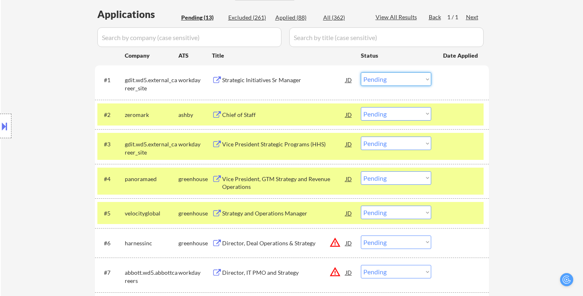
click at [396, 79] on select "Choose an option... Pending Applied Excluded (Questions) Excluded (Expired) Exc…" at bounding box center [396, 78] width 70 height 13
click at [361, 72] on select "Choose an option... Pending Applied Excluded (Questions) Excluded (Expired) Exc…" at bounding box center [396, 78] width 70 height 13
select select ""pending""
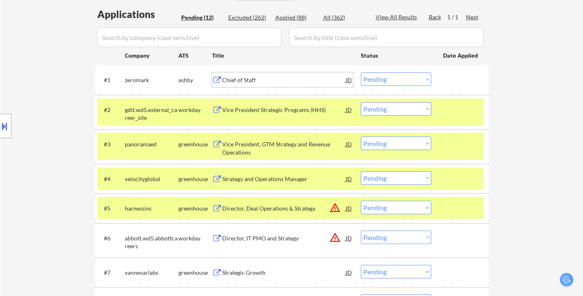
click at [229, 75] on div "Chief of Staff" at bounding box center [284, 79] width 124 height 15
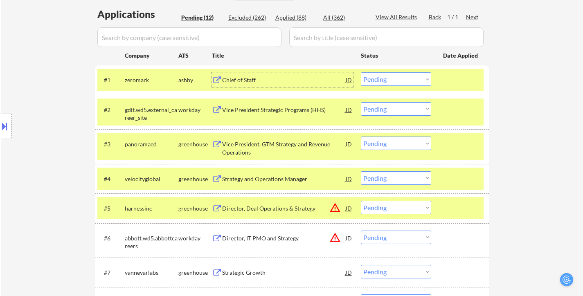
click at [472, 213] on div at bounding box center [461, 208] width 36 height 15
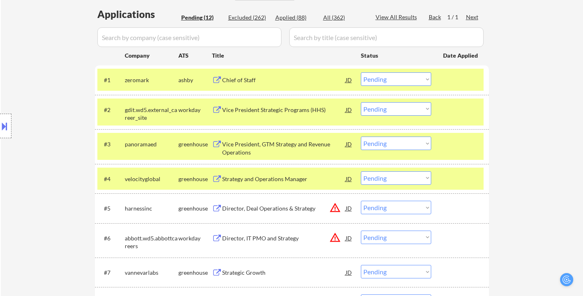
click at [463, 181] on div at bounding box center [461, 178] width 36 height 15
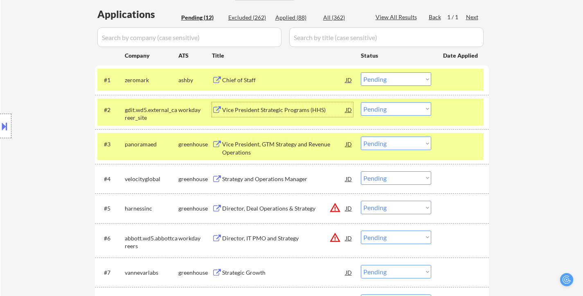
click at [286, 113] on div "Vice President Strategic Programs (HHS)" at bounding box center [284, 110] width 124 height 8
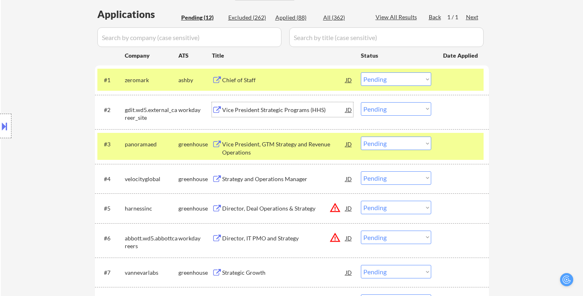
click at [391, 111] on select "Choose an option... Pending Applied Excluded (Questions) Excluded (Expired) Exc…" at bounding box center [396, 108] width 70 height 13
click at [361, 102] on select "Choose an option... Pending Applied Excluded (Questions) Excluded (Expired) Exc…" at bounding box center [396, 108] width 70 height 13
select select ""pending""
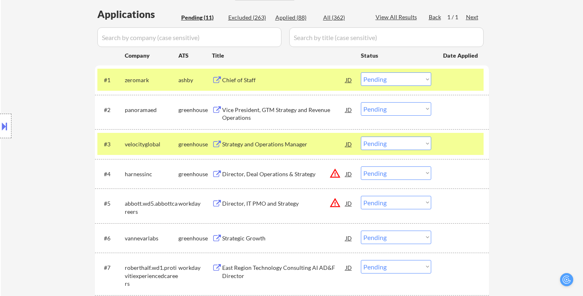
click at [448, 145] on div at bounding box center [461, 144] width 36 height 15
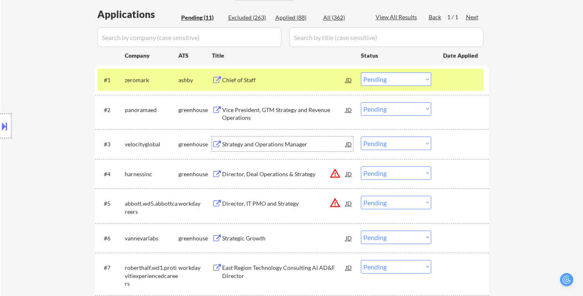
click at [260, 140] on div "Strategy and Operations Manager" at bounding box center [284, 144] width 124 height 8
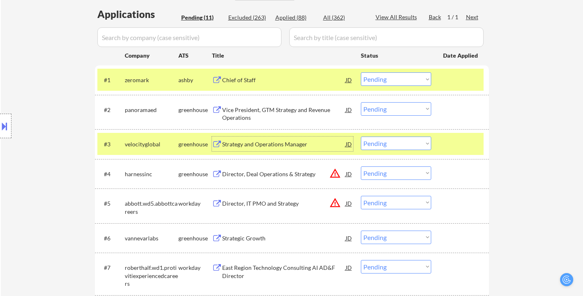
click at [274, 172] on div "Director, Deal Operations & Strategy" at bounding box center [284, 174] width 124 height 8
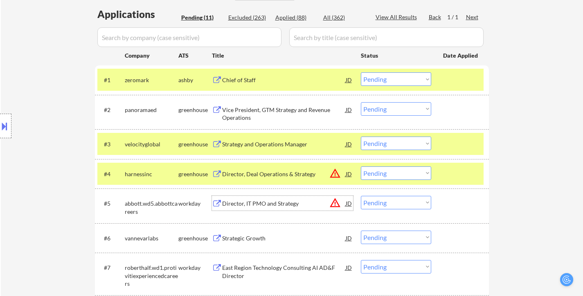
click at [290, 206] on div "Director, IT PMO and Strategy" at bounding box center [284, 204] width 124 height 8
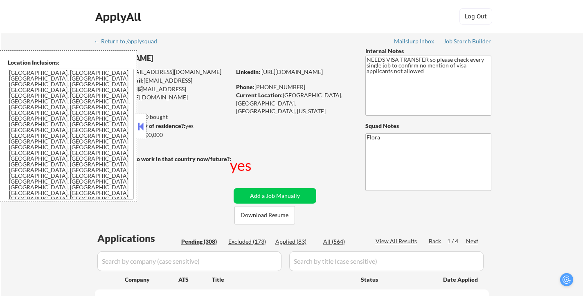
select select ""pending""
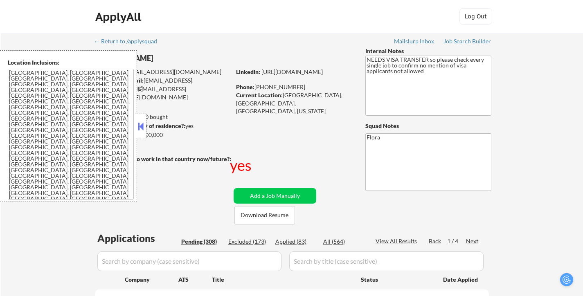
select select ""pending""
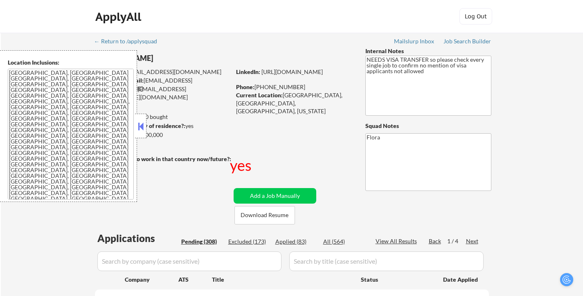
select select ""pending""
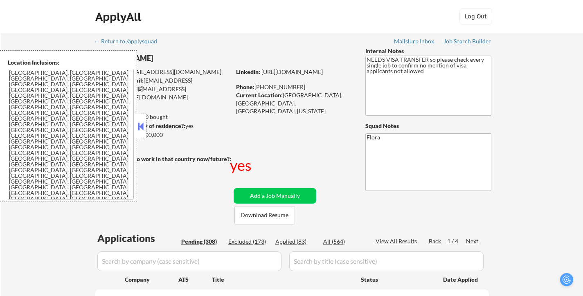
select select ""pending""
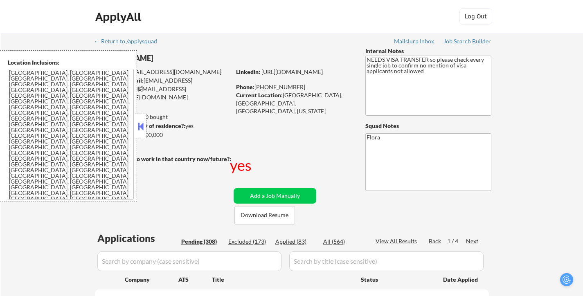
select select ""pending""
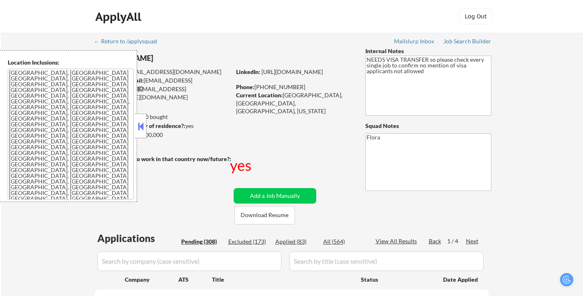
select select ""pending""
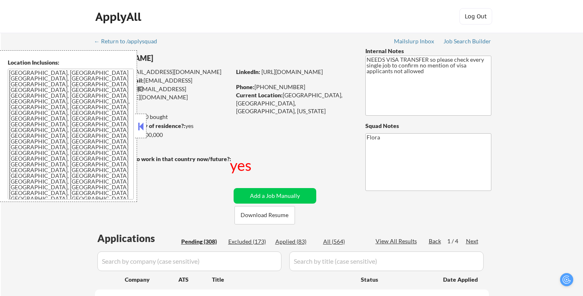
select select ""pending""
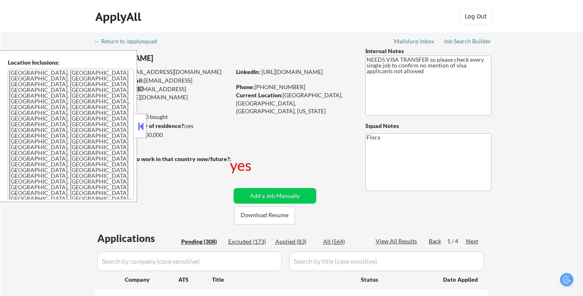
select select ""pending""
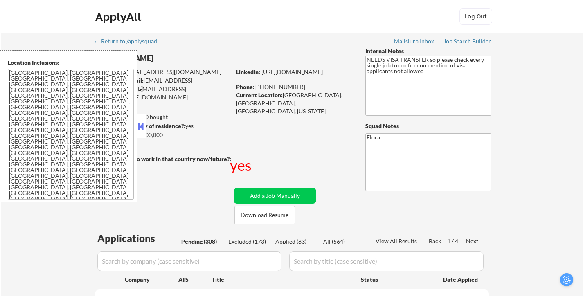
select select ""pending""
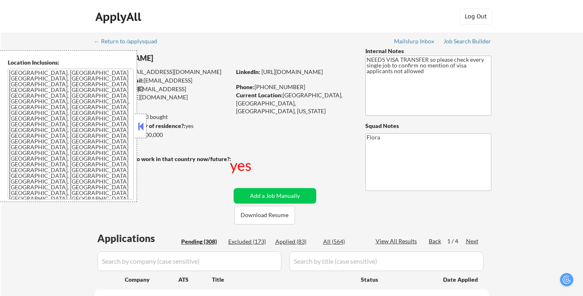
select select ""pending""
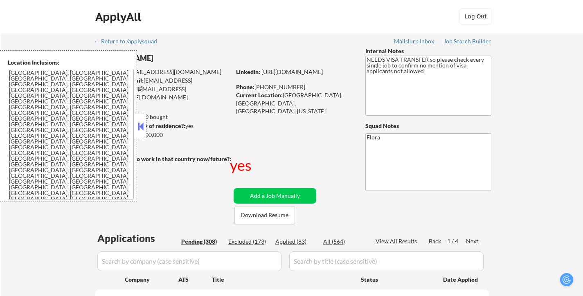
select select ""pending""
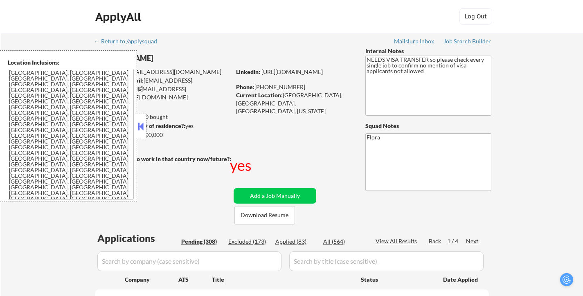
select select ""pending""
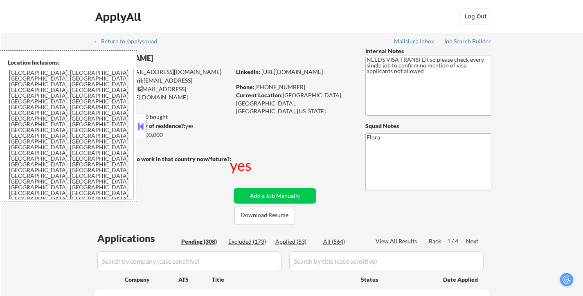
select select ""pending""
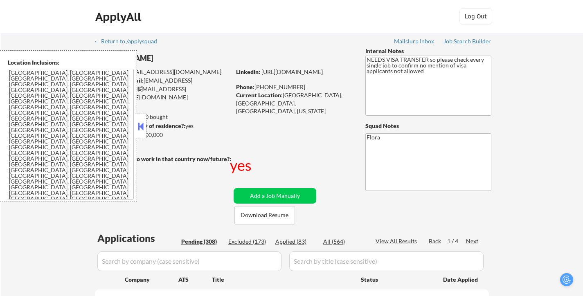
select select ""pending""
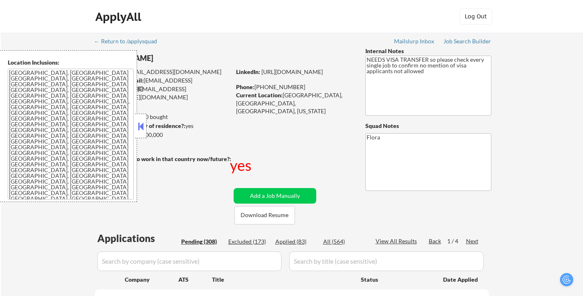
select select ""pending""
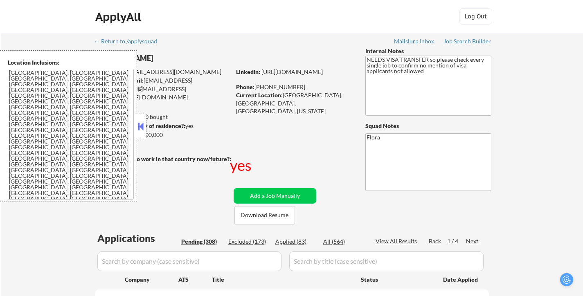
select select ""pending""
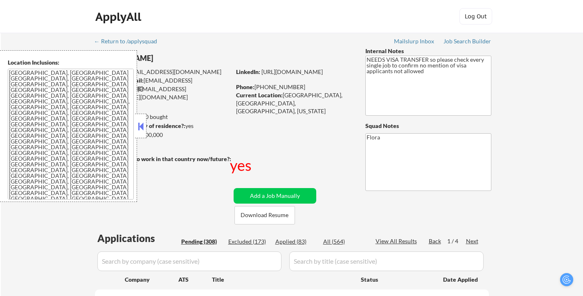
select select ""pending""
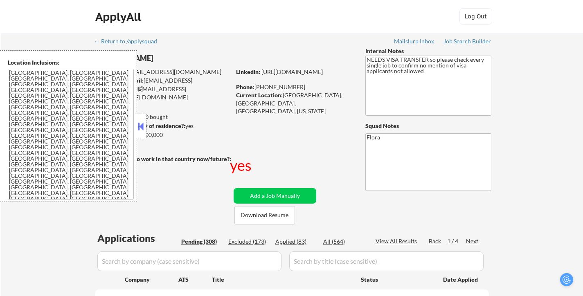
select select ""pending""
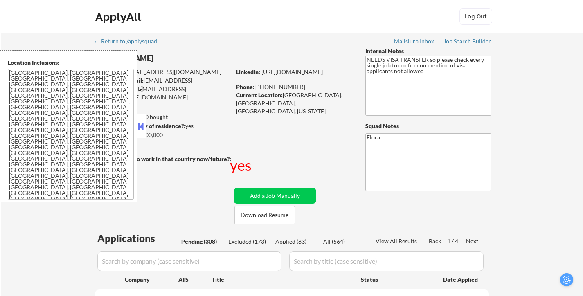
select select ""pending""
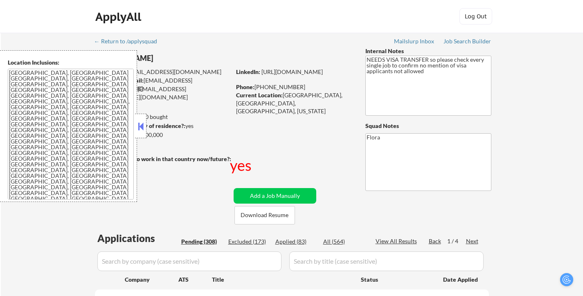
select select ""pending""
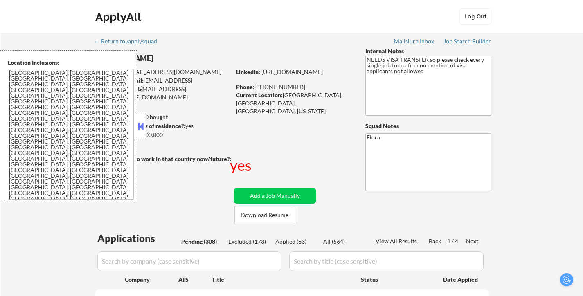
click at [292, 244] on div "Applied (83)" at bounding box center [295, 242] width 41 height 8
select select ""applied""
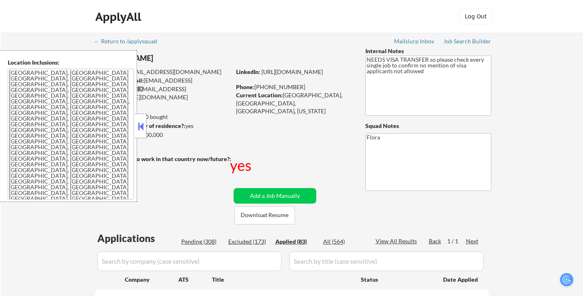
select select ""applied""
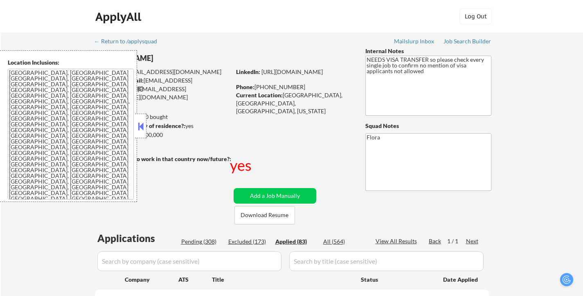
select select ""applied""
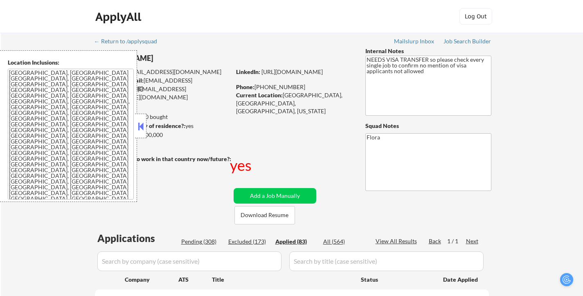
select select ""applied""
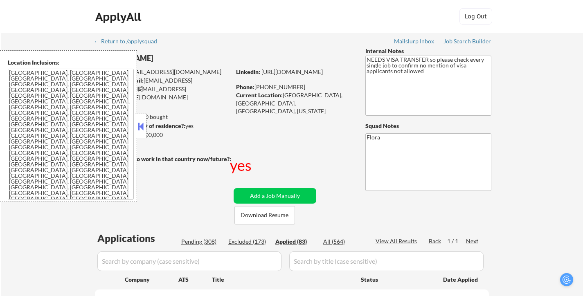
select select ""applied""
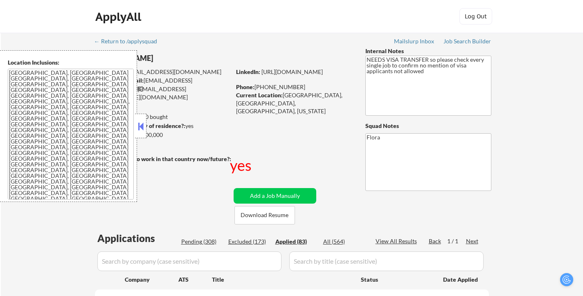
select select ""applied""
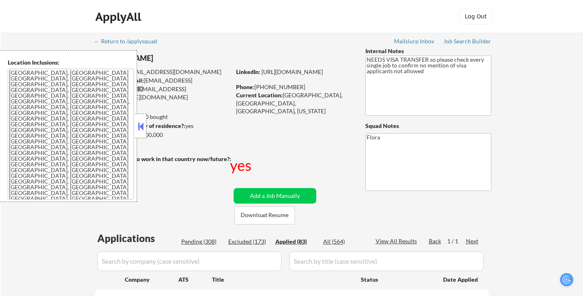
select select ""applied""
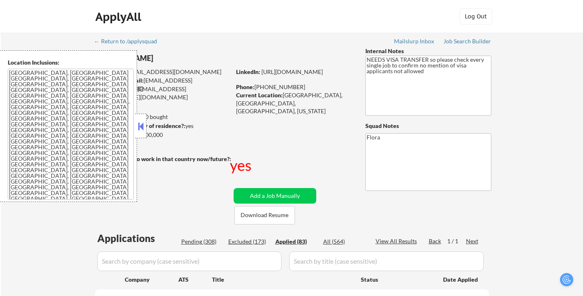
select select ""applied""
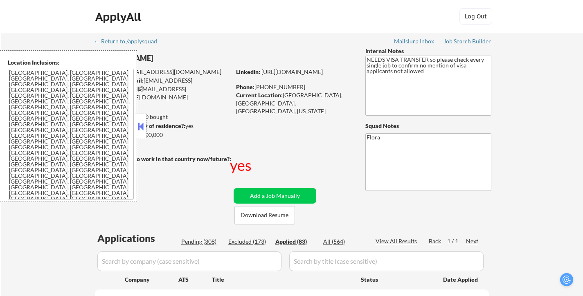
select select ""applied""
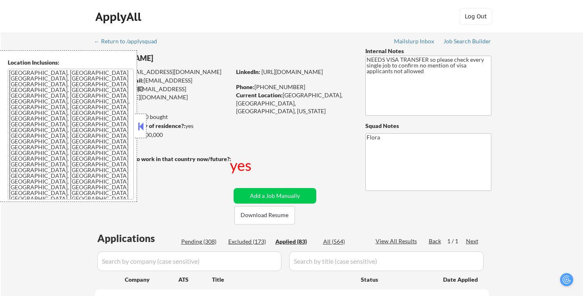
select select ""applied""
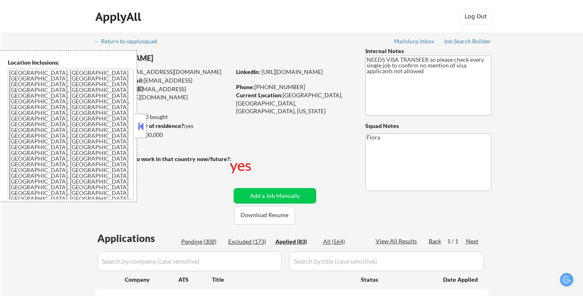
select select ""applied""
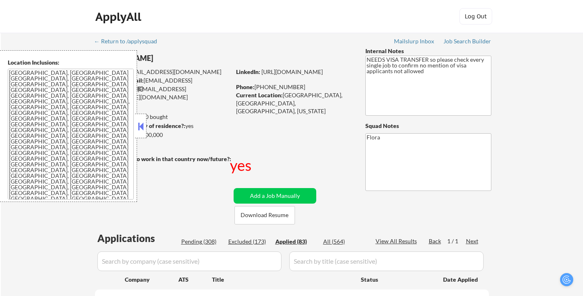
select select ""applied""
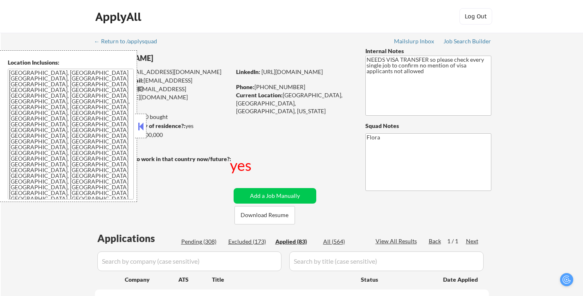
select select ""applied""
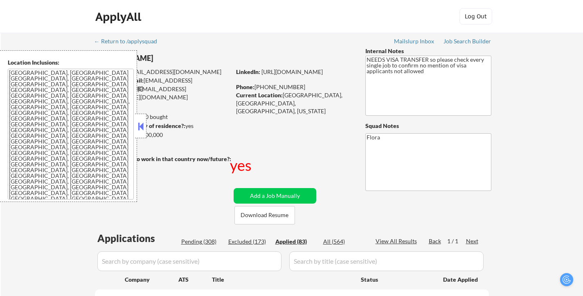
select select ""applied""
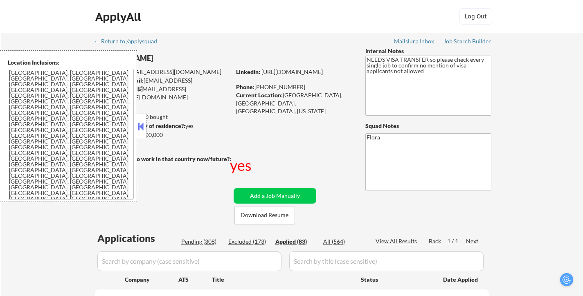
select select ""applied""
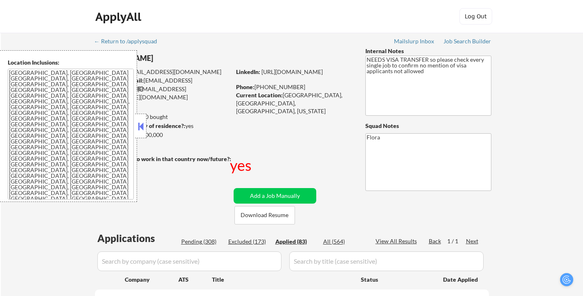
select select ""applied""
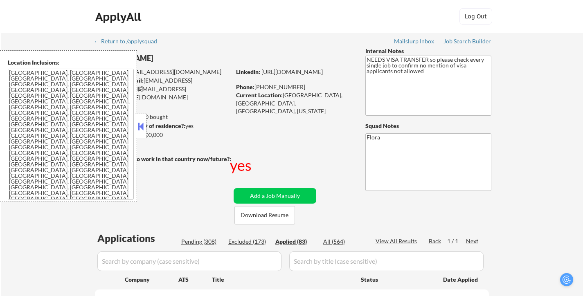
select select ""applied""
click at [139, 125] on button at bounding box center [140, 126] width 9 height 12
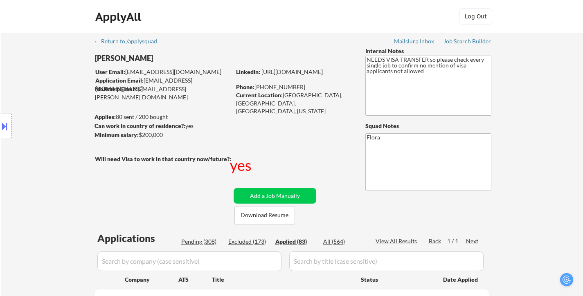
scroll to position [123, 0]
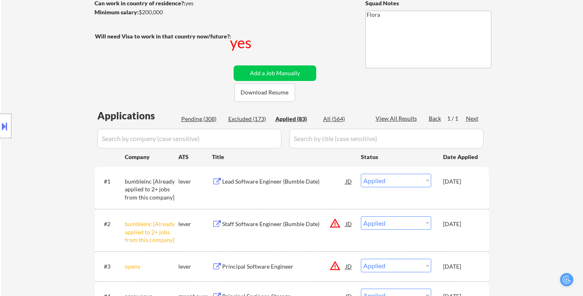
select select ""applied""
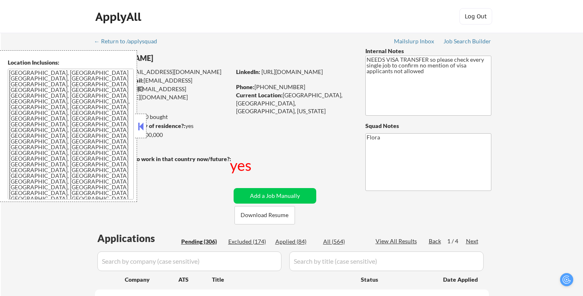
select select ""pending""
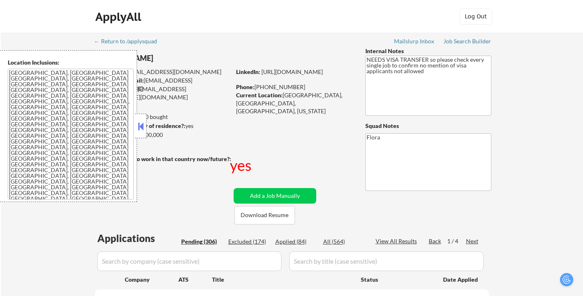
select select ""pending""
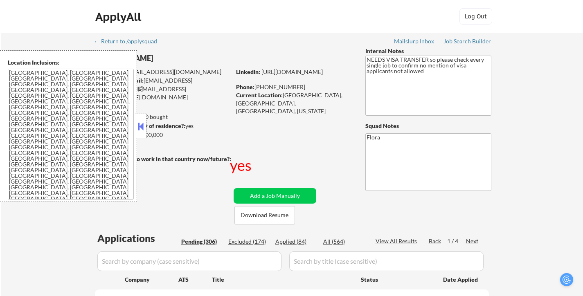
select select ""pending""
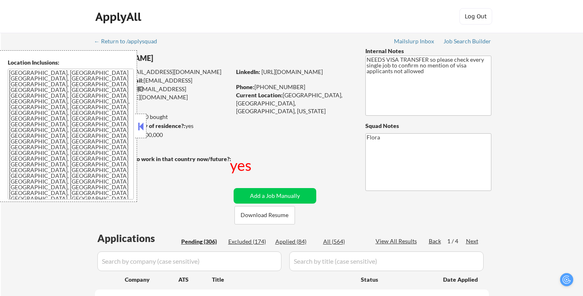
select select ""pending""
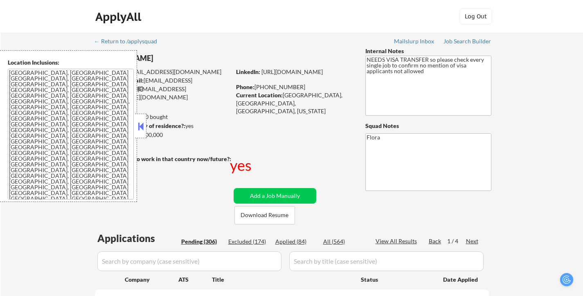
select select ""pending""
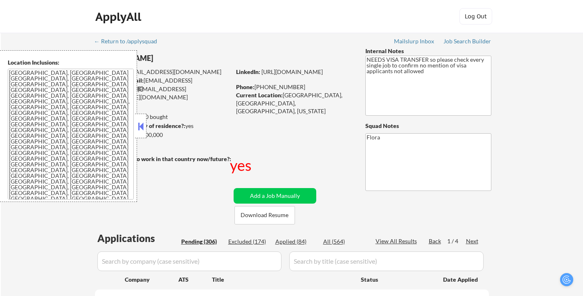
select select ""pending""
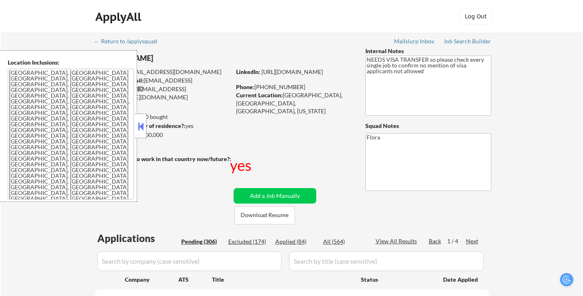
select select ""pending""
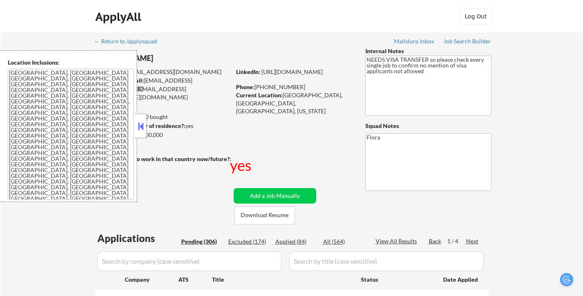
select select ""pending""
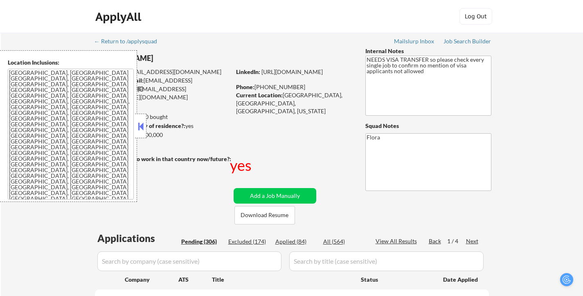
select select ""pending""
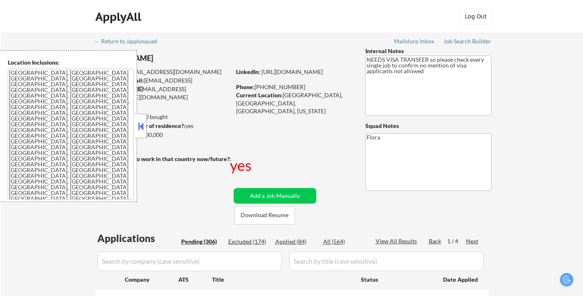
select select ""pending""
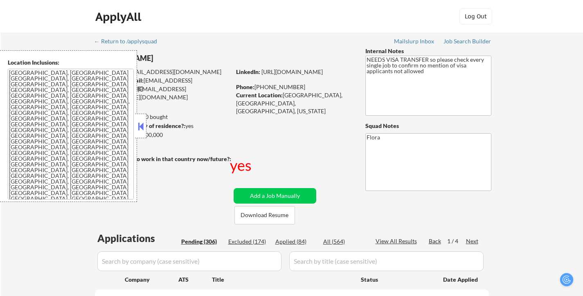
select select ""pending""
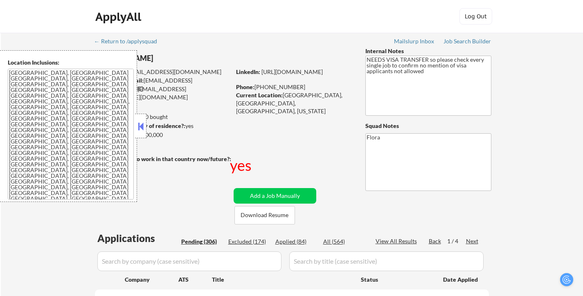
select select ""pending""
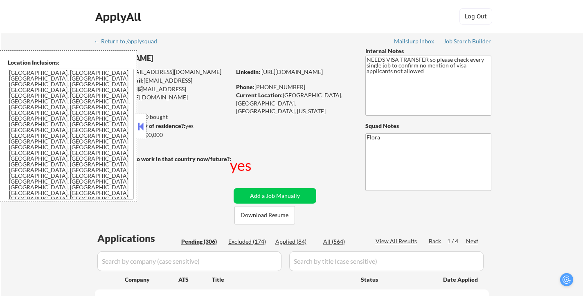
select select ""pending""
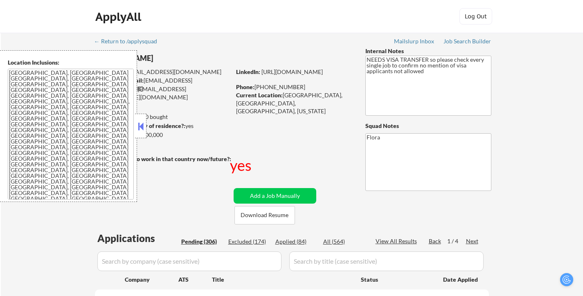
select select ""pending""
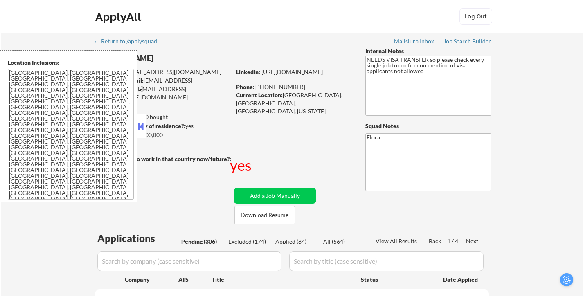
select select ""pending""
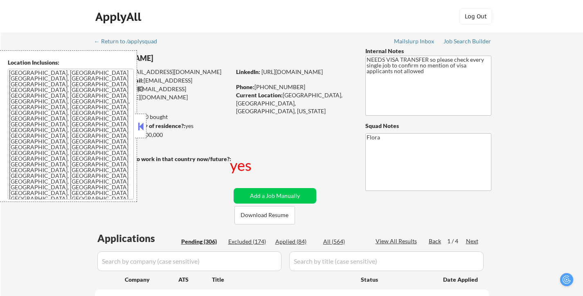
select select ""pending""
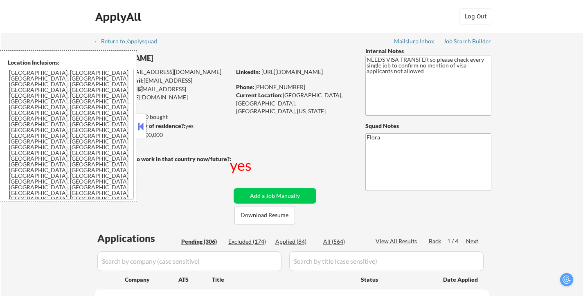
select select ""pending""
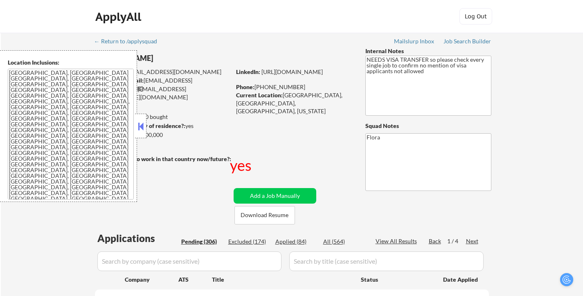
select select ""pending""
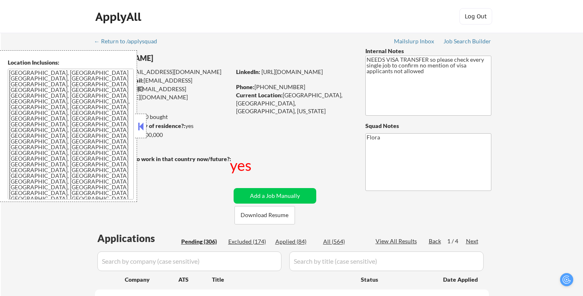
select select ""pending""
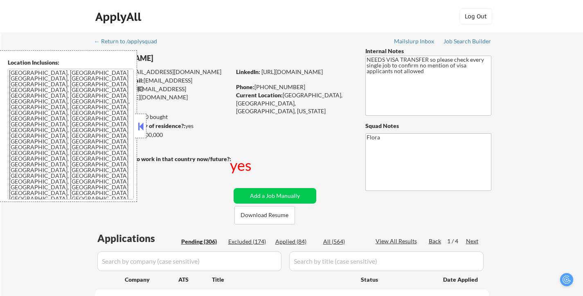
select select ""pending""
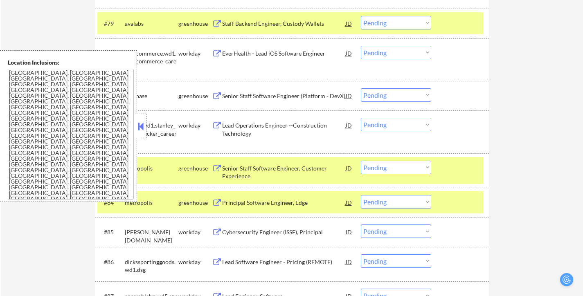
scroll to position [2863, 0]
click at [143, 123] on button at bounding box center [140, 126] width 9 height 12
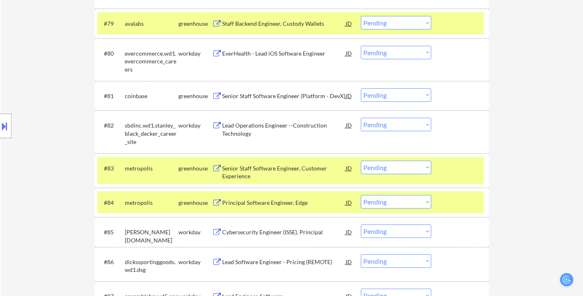
select select ""pending""
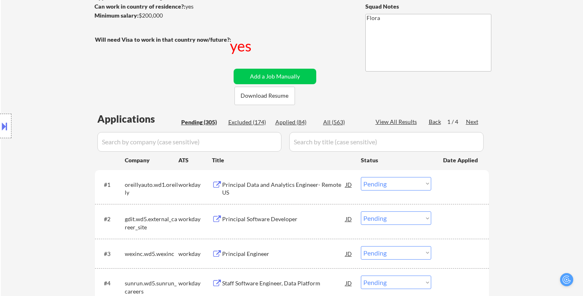
scroll to position [123, 0]
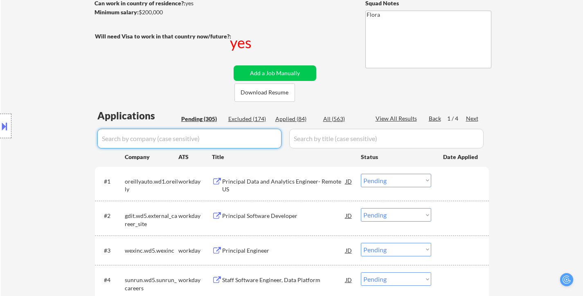
click at [212, 137] on input "input" at bounding box center [189, 139] width 184 height 20
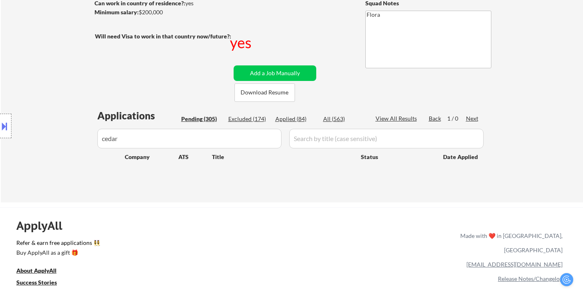
click at [287, 119] on div "Applied (84)" at bounding box center [295, 119] width 41 height 8
click at [177, 144] on input "input" at bounding box center [189, 139] width 184 height 20
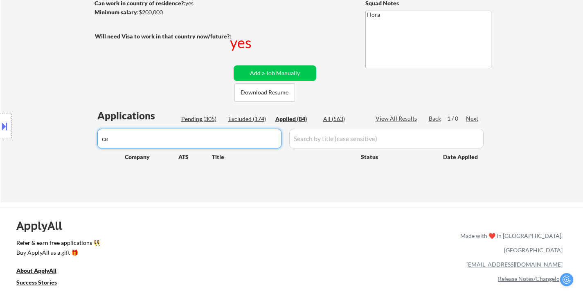
type input "c"
click at [508, 142] on div "← Return to /applysquad Mailslurp Inbox Job Search Builder Harish Rayasam User …" at bounding box center [292, 56] width 582 height 292
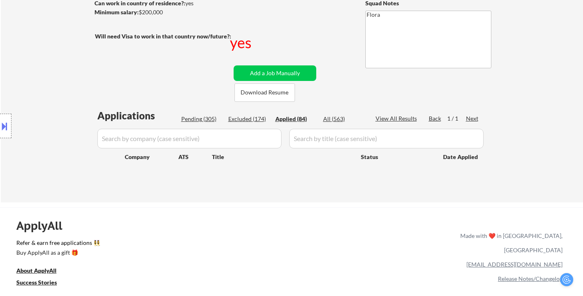
select select ""applied""
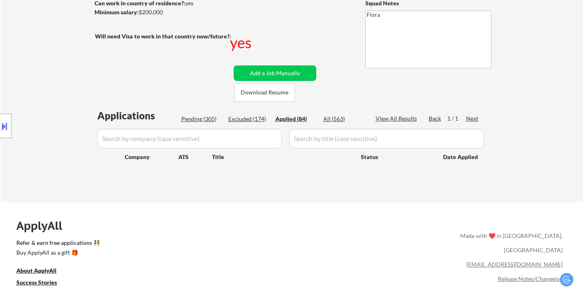
select select ""applied""
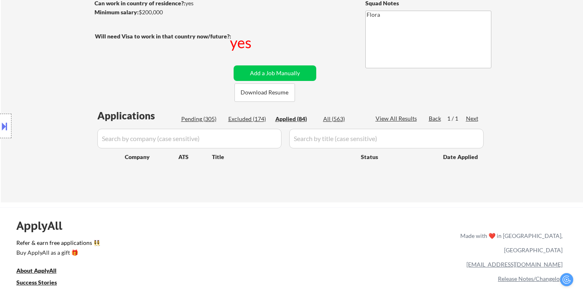
select select ""applied""
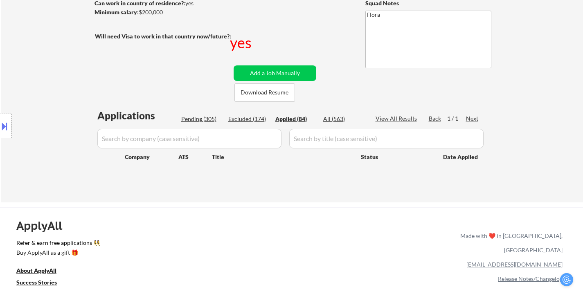
select select ""applied""
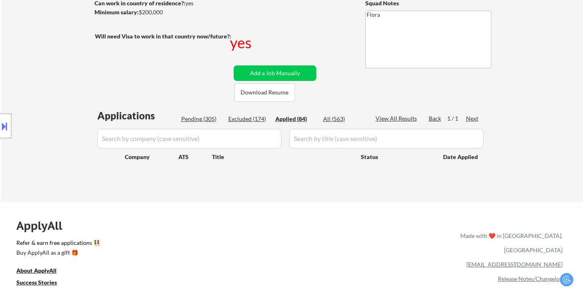
select select ""applied""
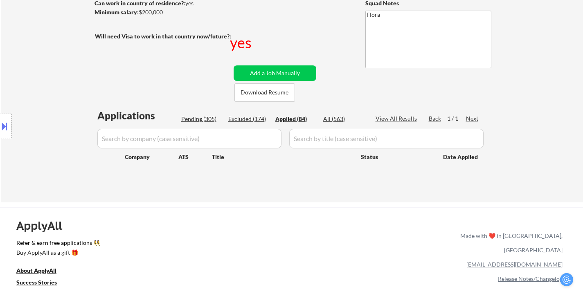
select select ""applied""
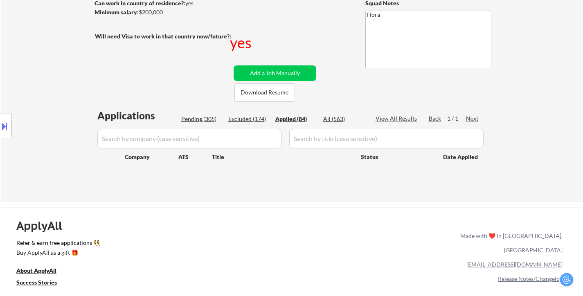
select select ""applied""
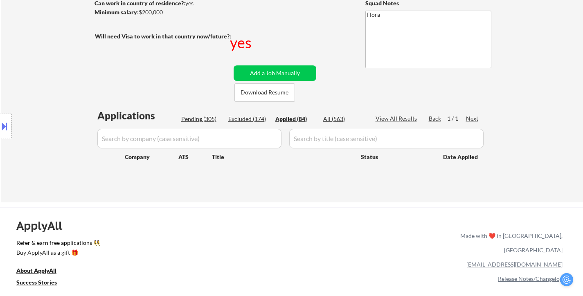
select select ""applied""
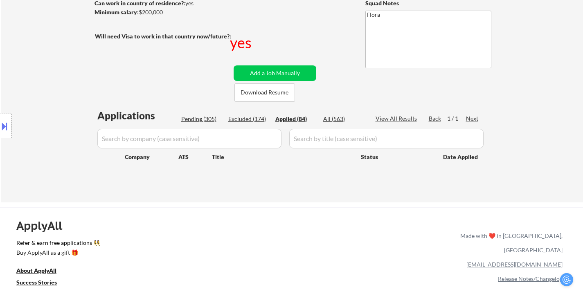
select select ""applied""
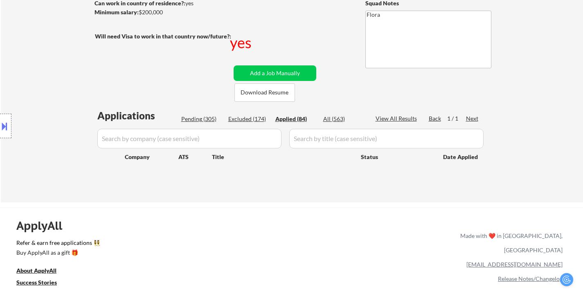
select select ""applied""
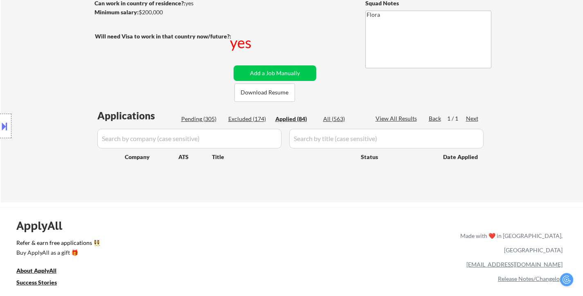
select select ""applied""
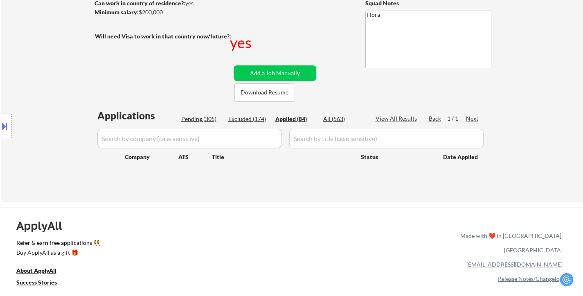
select select ""applied""
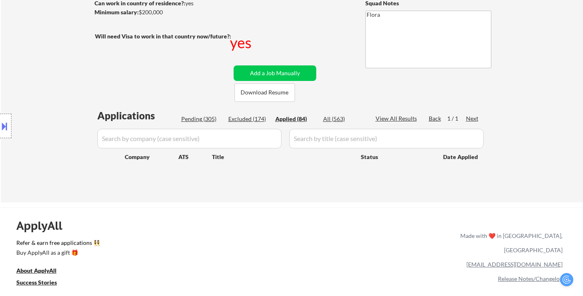
select select ""applied""
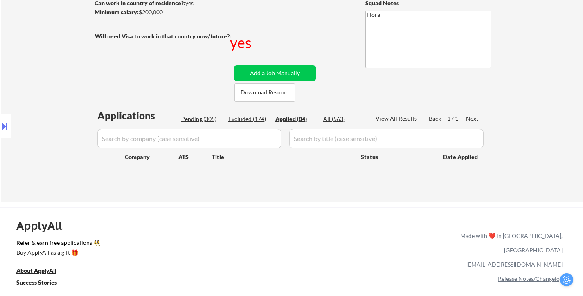
select select ""applied""
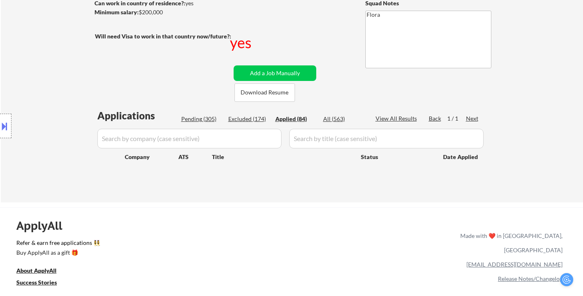
select select ""applied""
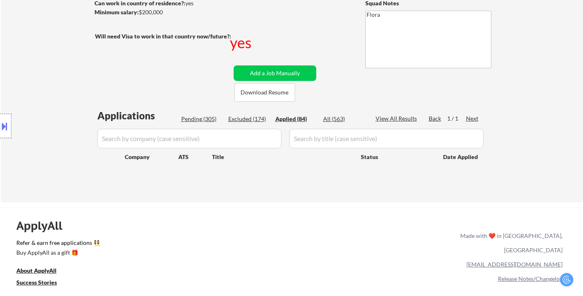
select select ""applied""
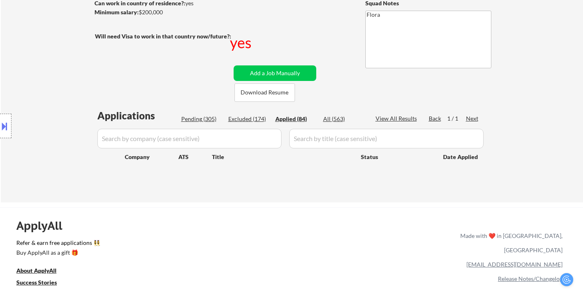
select select ""applied""
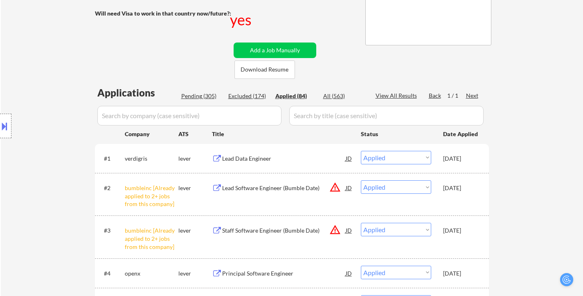
scroll to position [204, 0]
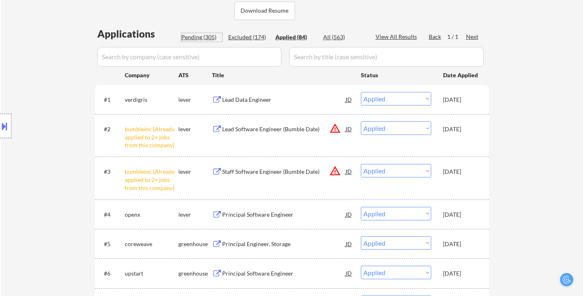
click at [198, 36] on div "Pending (305)" at bounding box center [201, 37] width 41 height 8
select select ""pending""
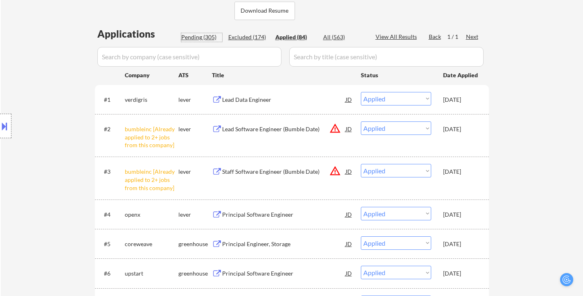
select select ""pending""
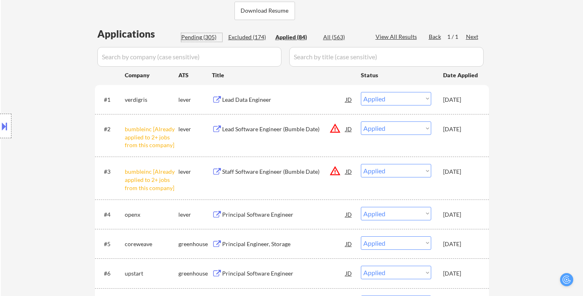
select select ""pending""
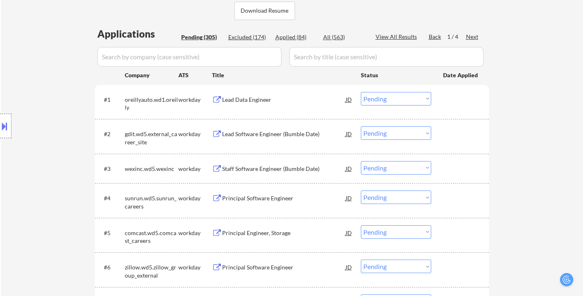
click at [193, 59] on input "input" at bounding box center [189, 57] width 184 height 20
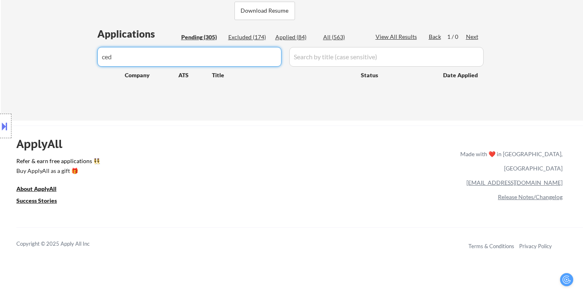
click at [160, 54] on input "input" at bounding box center [189, 57] width 184 height 20
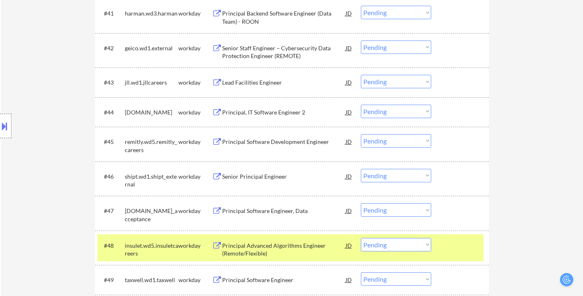
scroll to position [1636, 0]
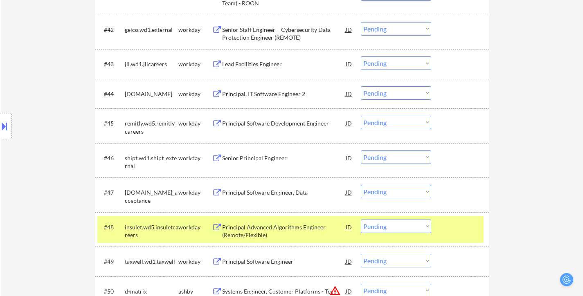
click at [459, 225] on div at bounding box center [461, 227] width 36 height 15
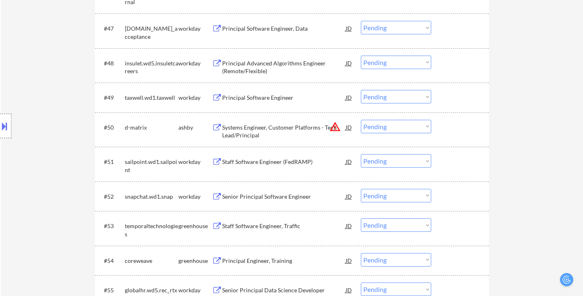
scroll to position [1799, 0]
click at [281, 131] on div "Systems Engineer, Customer Platforms - Tech Lead/Principal" at bounding box center [284, 132] width 124 height 16
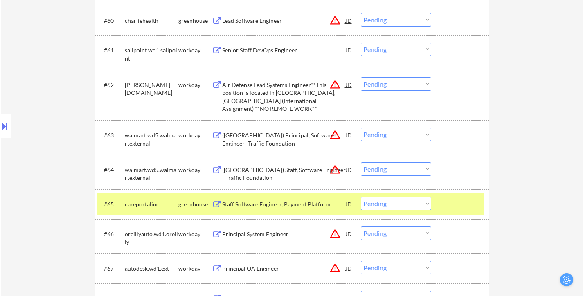
scroll to position [2249, 0]
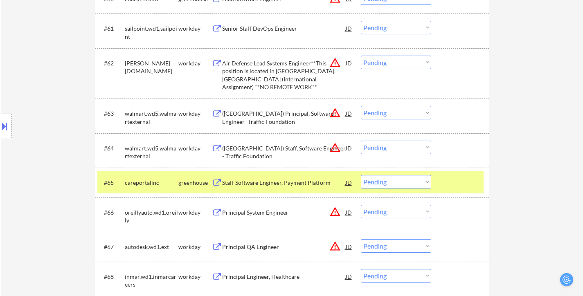
click at [269, 187] on div "Staff Software Engineer, Payment Platform" at bounding box center [284, 182] width 124 height 15
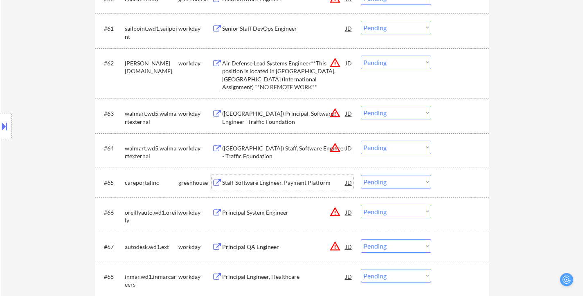
click at [378, 181] on select "Choose an option... Pending Applied Excluded (Questions) Excluded (Expired) Exc…" at bounding box center [396, 181] width 70 height 13
click at [361, 175] on select "Choose an option... Pending Applied Excluded (Questions) Excluded (Expired) Exc…" at bounding box center [396, 181] width 70 height 13
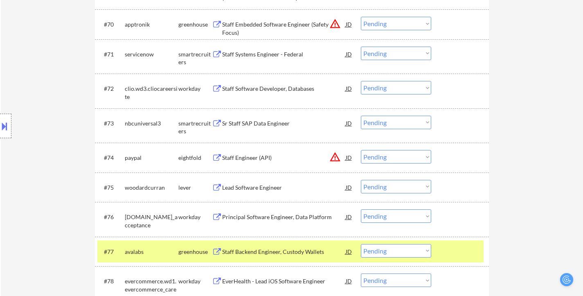
scroll to position [2577, 0]
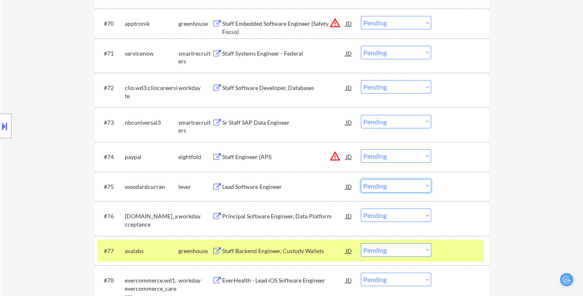
click at [394, 186] on select "Choose an option... Pending Applied Excluded (Questions) Excluded (Expired) Exc…" at bounding box center [396, 185] width 70 height 13
click at [361, 179] on select "Choose an option... Pending Applied Excluded (Questions) Excluded (Expired) Exc…" at bounding box center [396, 185] width 70 height 13
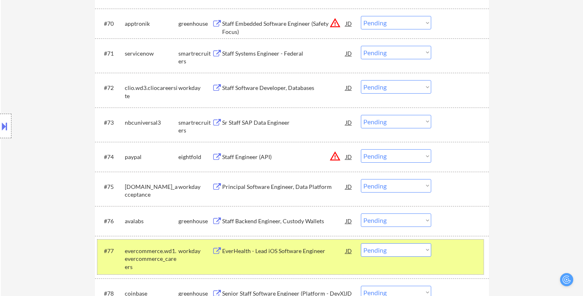
click at [448, 249] on div at bounding box center [461, 250] width 36 height 15
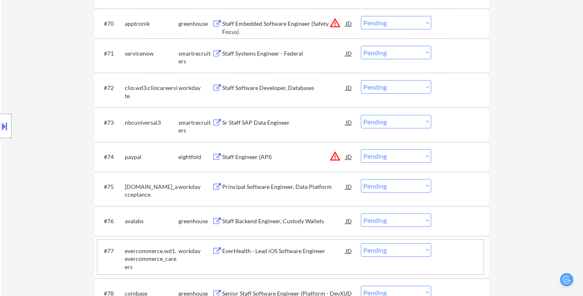
click at [390, 220] on select "Choose an option... Pending Applied Excluded (Questions) Excluded (Expired) Exc…" at bounding box center [396, 219] width 70 height 13
click at [361, 213] on select "Choose an option... Pending Applied Excluded (Questions) Excluded (Expired) Exc…" at bounding box center [396, 219] width 70 height 13
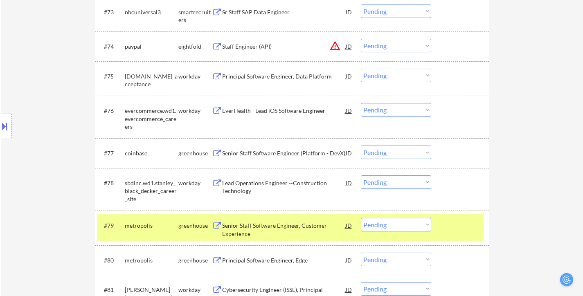
scroll to position [2699, 0]
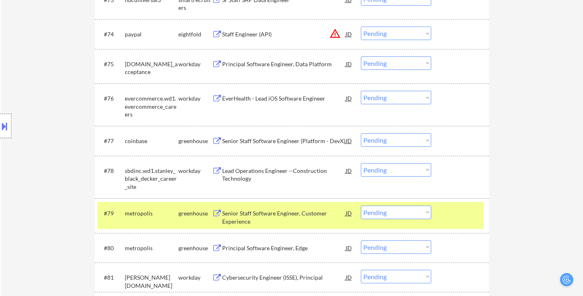
click at [392, 211] on select "Choose an option... Pending Applied Excluded (Questions) Excluded (Expired) Exc…" at bounding box center [396, 212] width 70 height 13
click at [361, 206] on select "Choose an option... Pending Applied Excluded (Questions) Excluded (Expired) Exc…" at bounding box center [396, 212] width 70 height 13
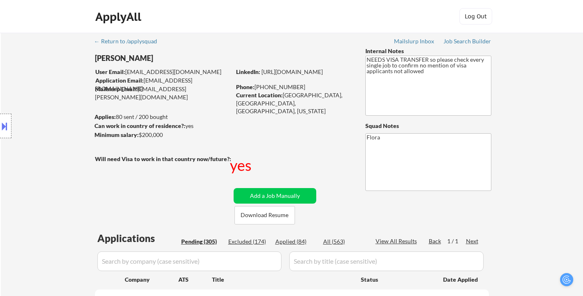
select select ""pending""
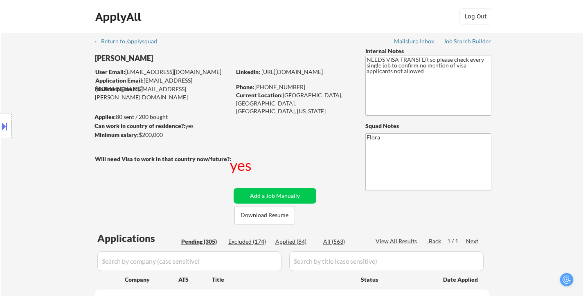
select select ""pending""
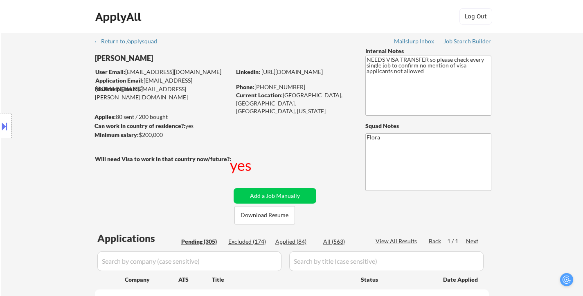
select select ""pending""
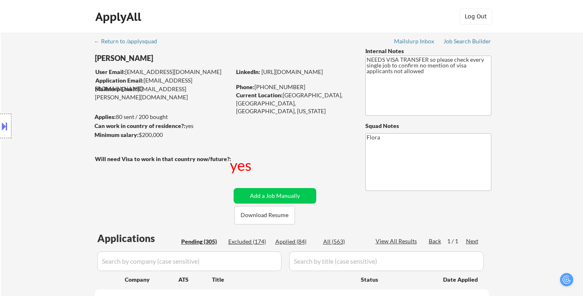
select select ""pending""
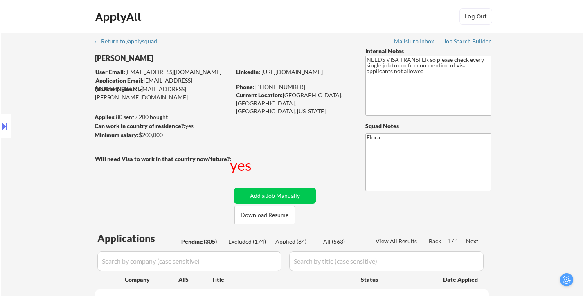
select select ""pending""
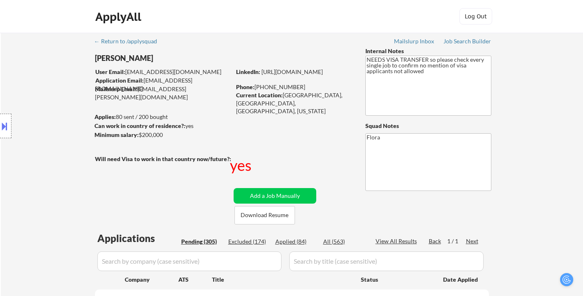
select select ""pending""
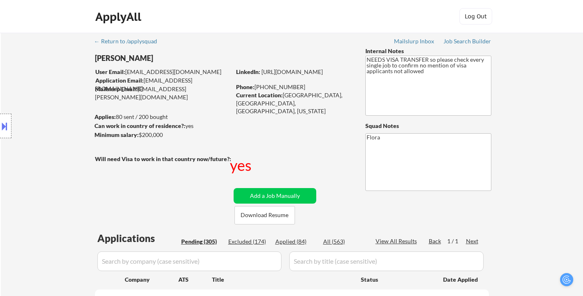
select select ""pending""
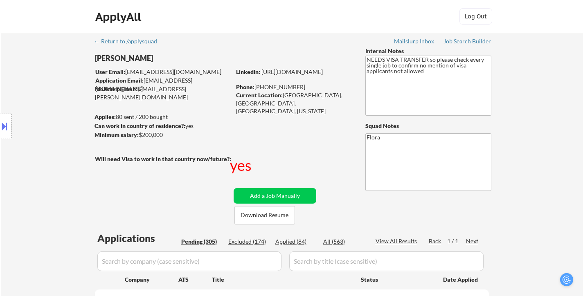
select select ""pending""
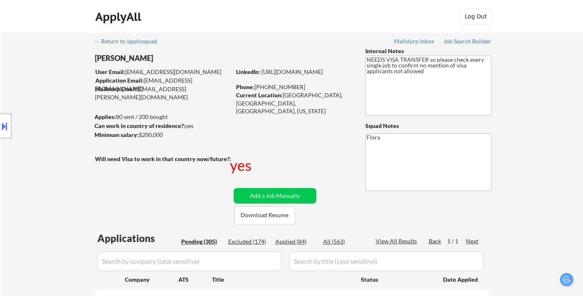
select select ""pending""
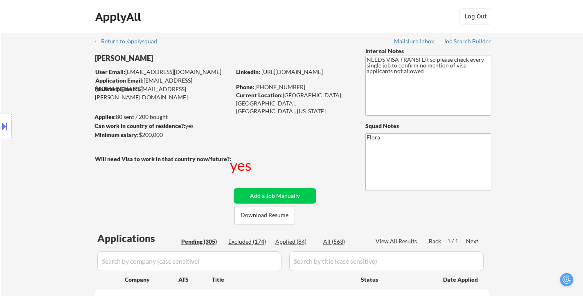
select select ""pending""
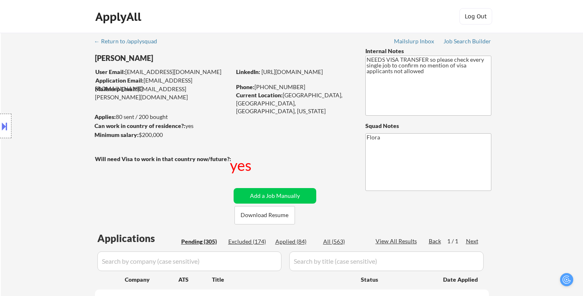
select select ""pending""
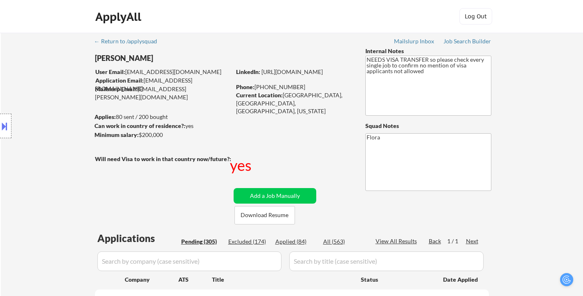
select select ""pending""
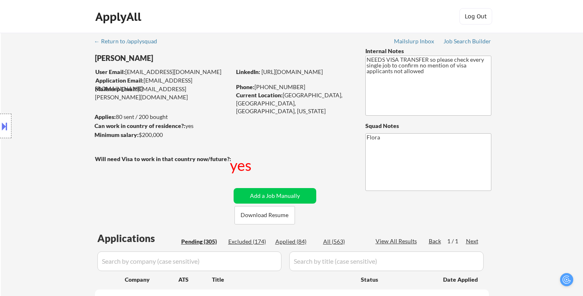
select select ""pending""
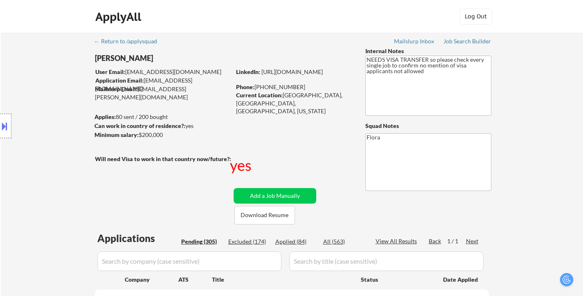
select select ""pending""
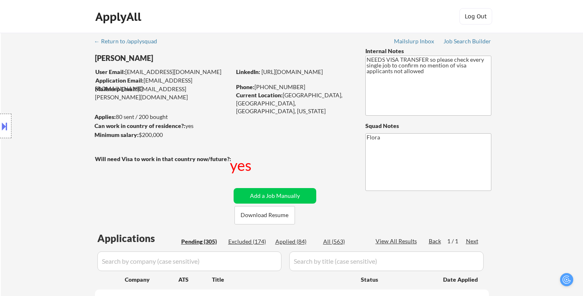
select select ""pending""
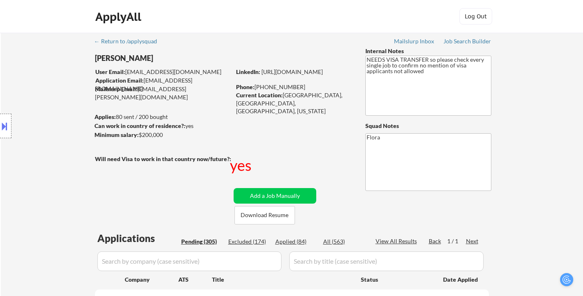
select select ""pending""
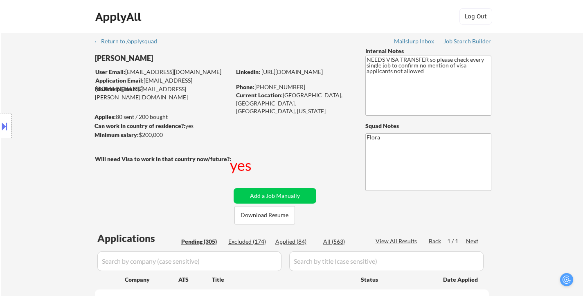
select select ""pending""
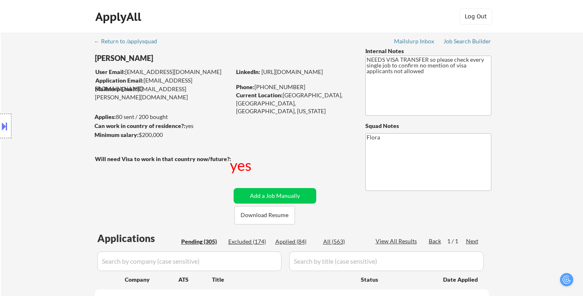
select select ""pending""
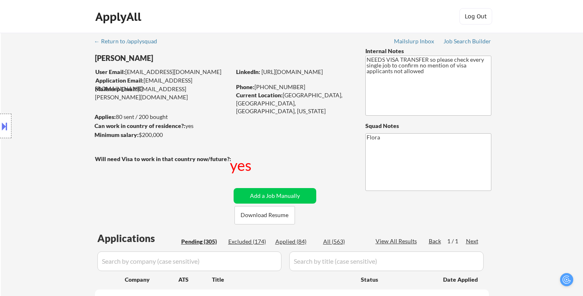
select select ""pending""
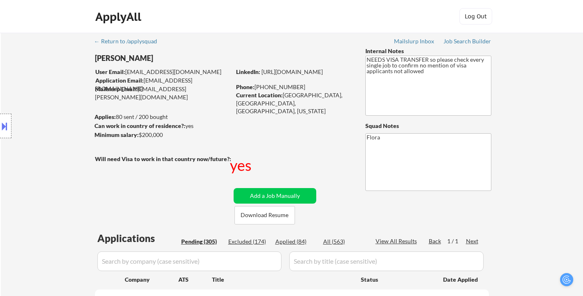
select select ""pending""
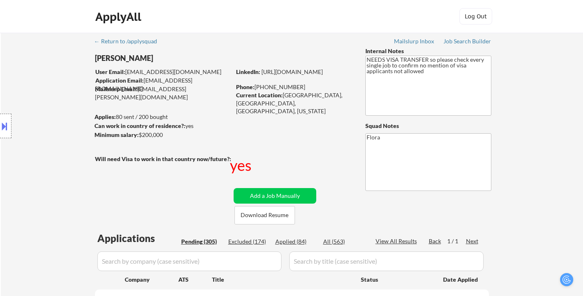
scroll to position [123, 0]
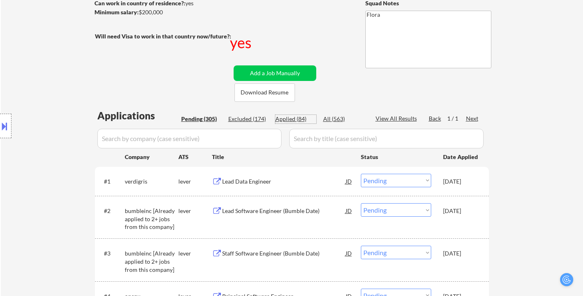
click at [295, 121] on div "Applied (84)" at bounding box center [295, 119] width 41 height 8
select select ""applied""
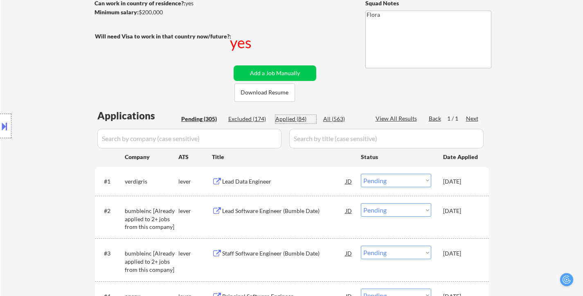
select select ""applied""
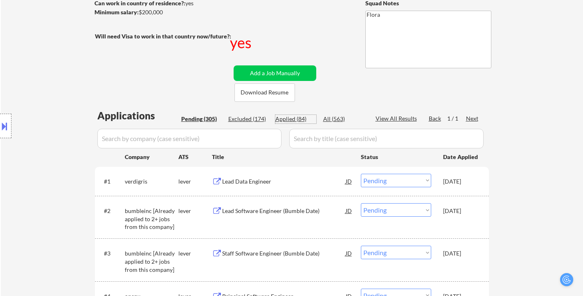
select select ""applied""
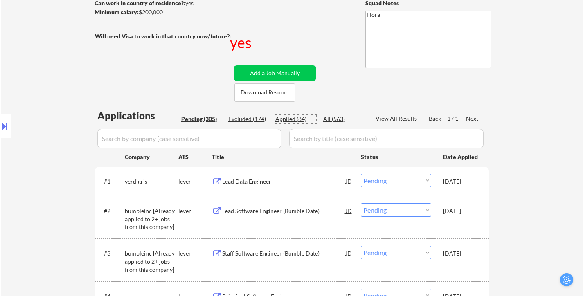
select select ""applied""
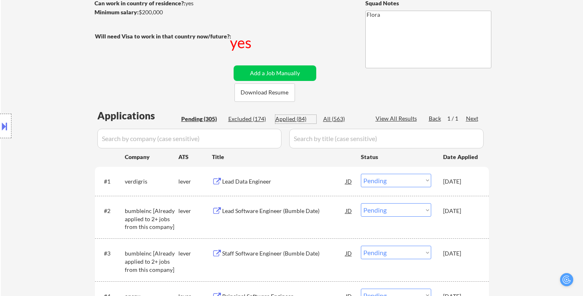
select select ""applied""
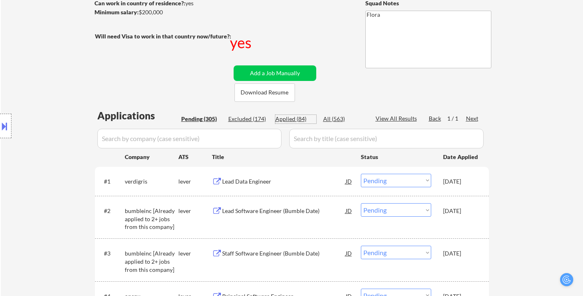
select select ""applied""
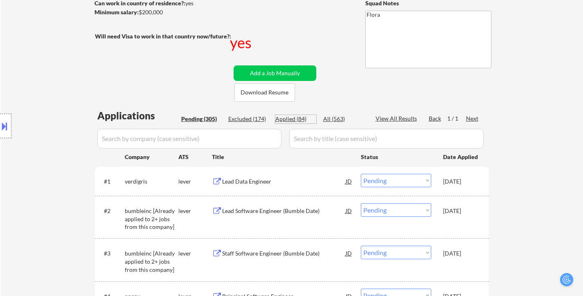
select select ""applied""
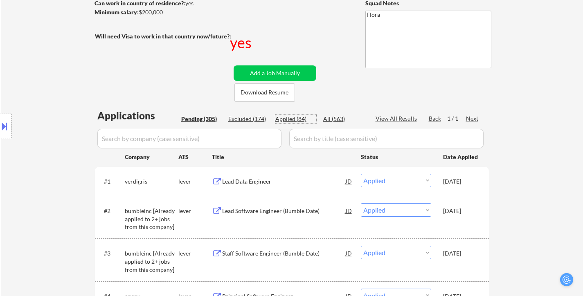
select select ""applied""
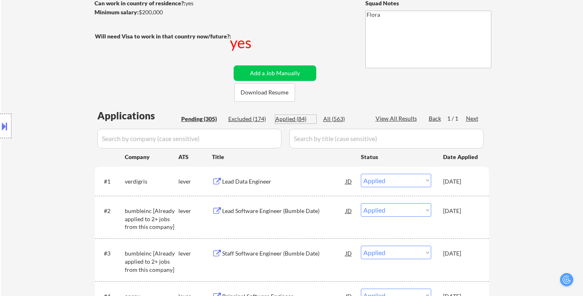
select select ""applied""
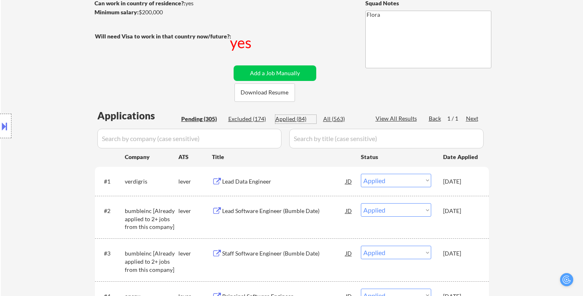
select select ""applied""
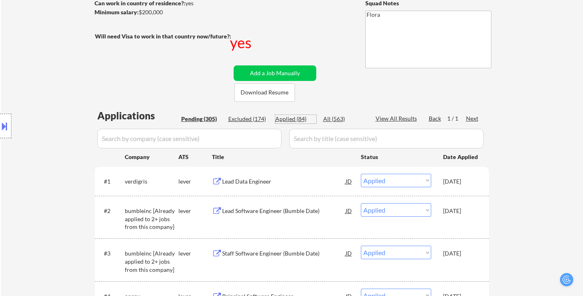
select select ""applied""
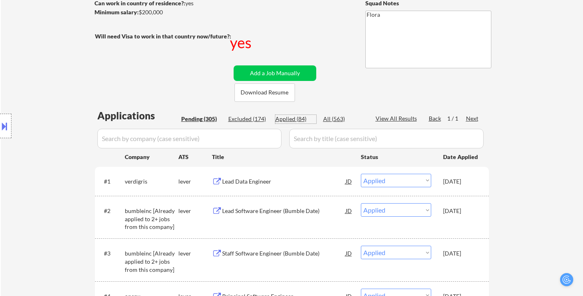
select select ""applied""
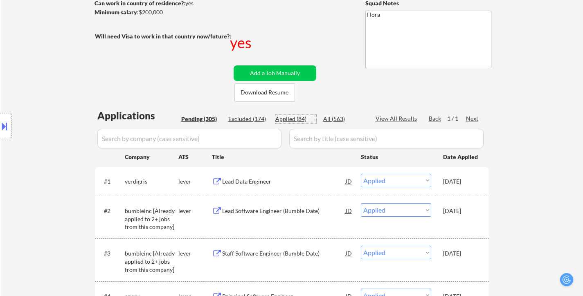
select select ""applied""
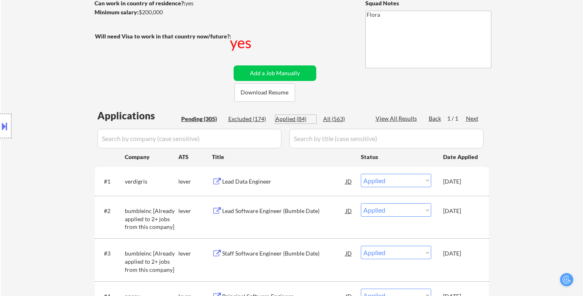
select select ""applied""
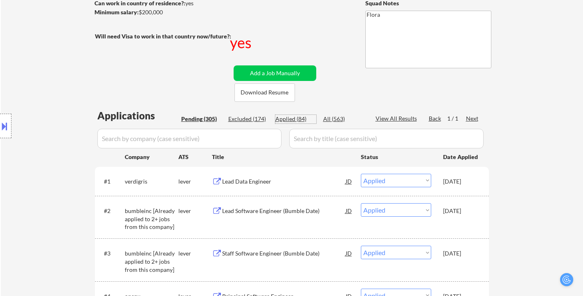
select select ""applied""
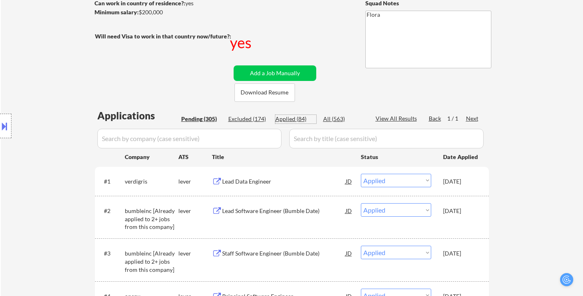
select select ""applied""
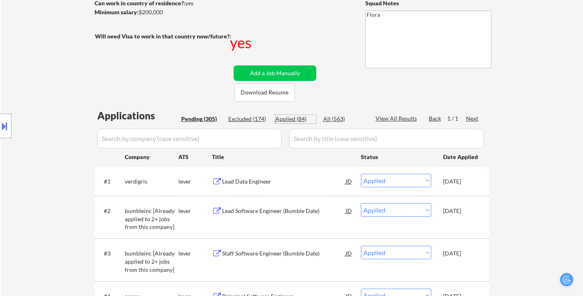
select select ""applied""
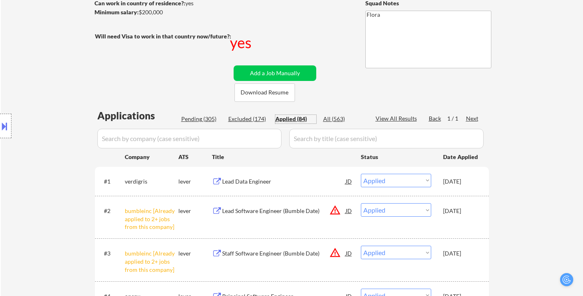
click at [252, 177] on div "Lead Data Engineer" at bounding box center [284, 181] width 124 height 8
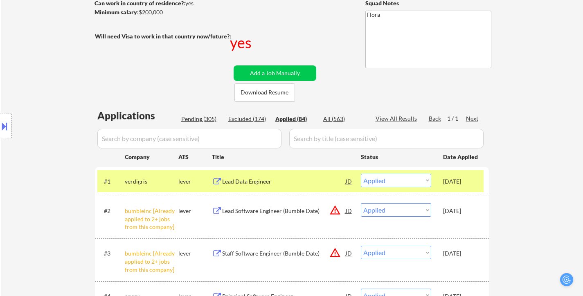
select select ""applied""
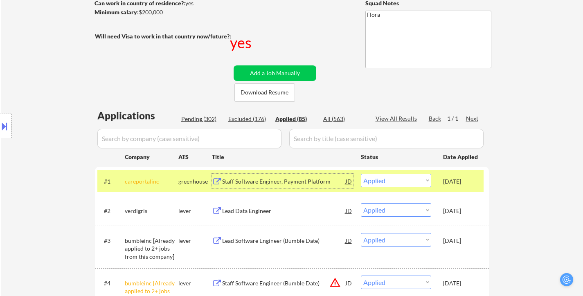
select select ""applied""
